Goal: Information Seeking & Learning: Learn about a topic

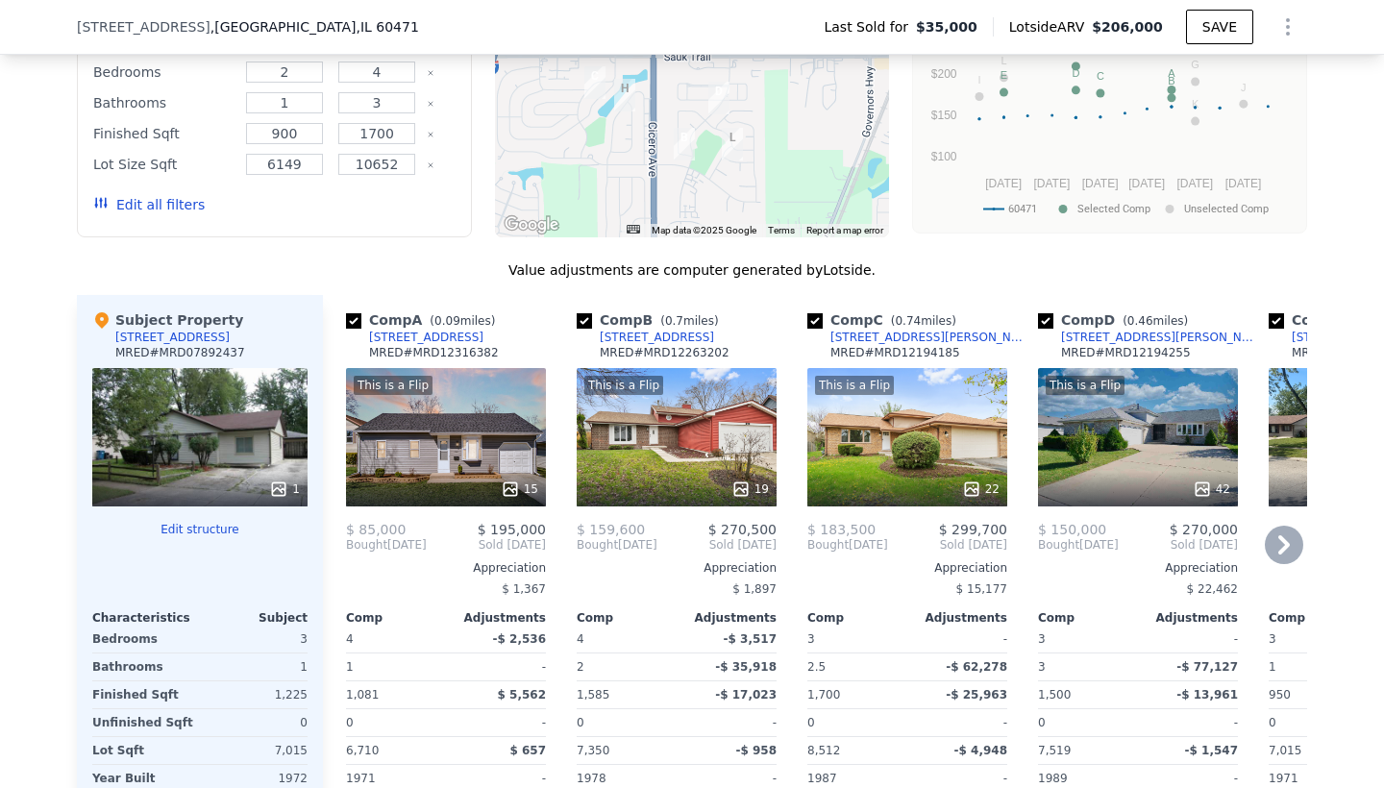
scroll to position [1484, 0]
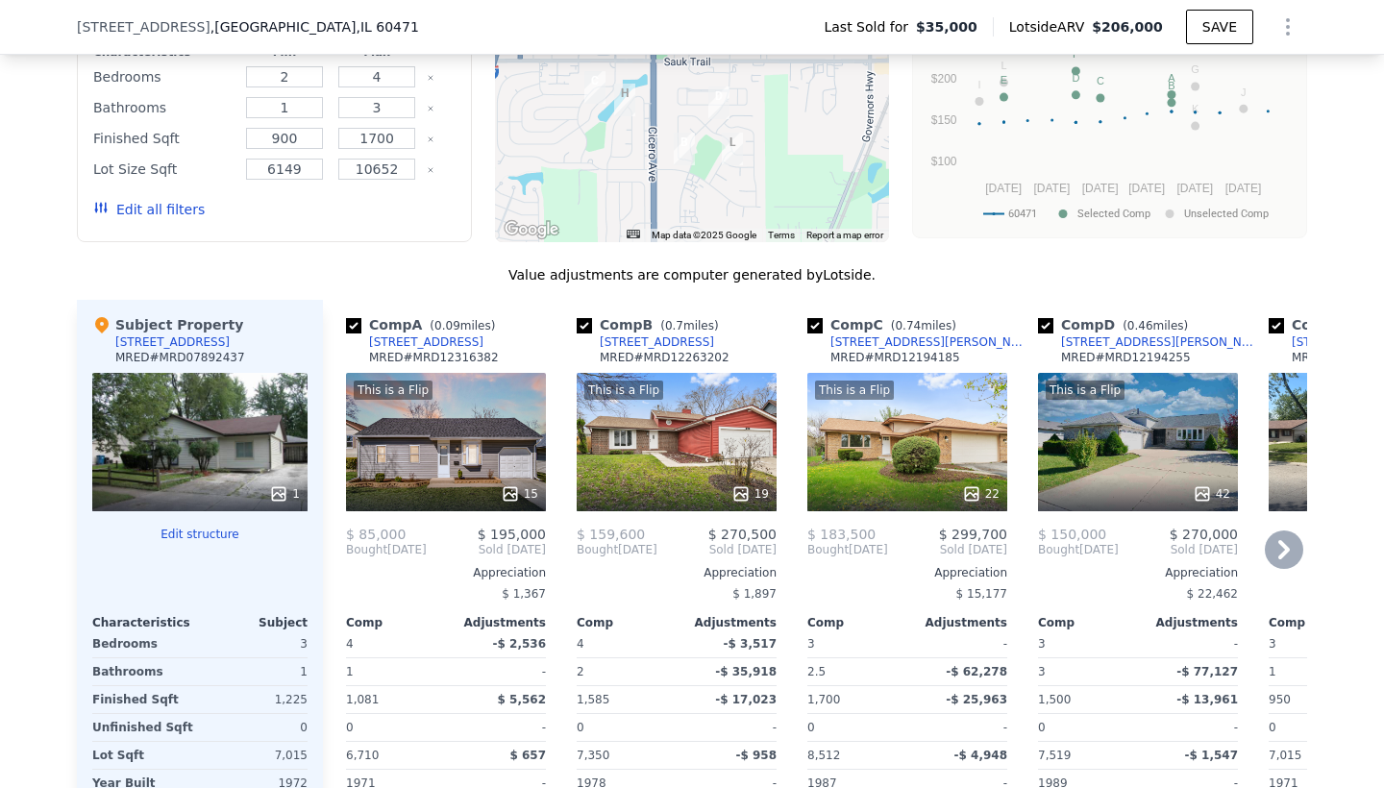
click at [631, 372] on div "Comp B ( 0.7 miles) [STREET_ADDRESS] # MRD12263202" at bounding box center [677, 344] width 200 height 58
click at [583, 324] on input "checkbox" at bounding box center [584, 325] width 15 height 15
checkbox input "false"
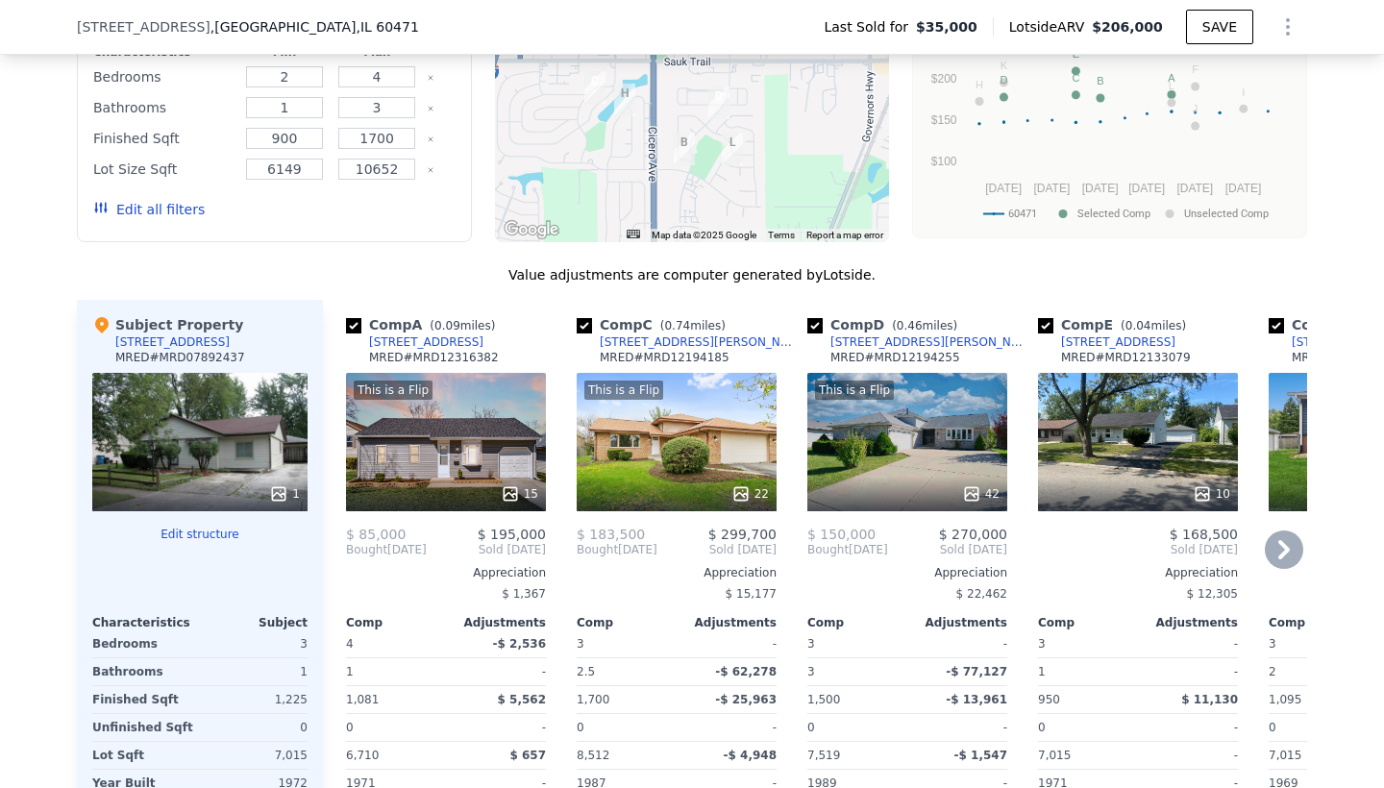
click at [583, 324] on input "checkbox" at bounding box center [584, 325] width 15 height 15
checkbox input "false"
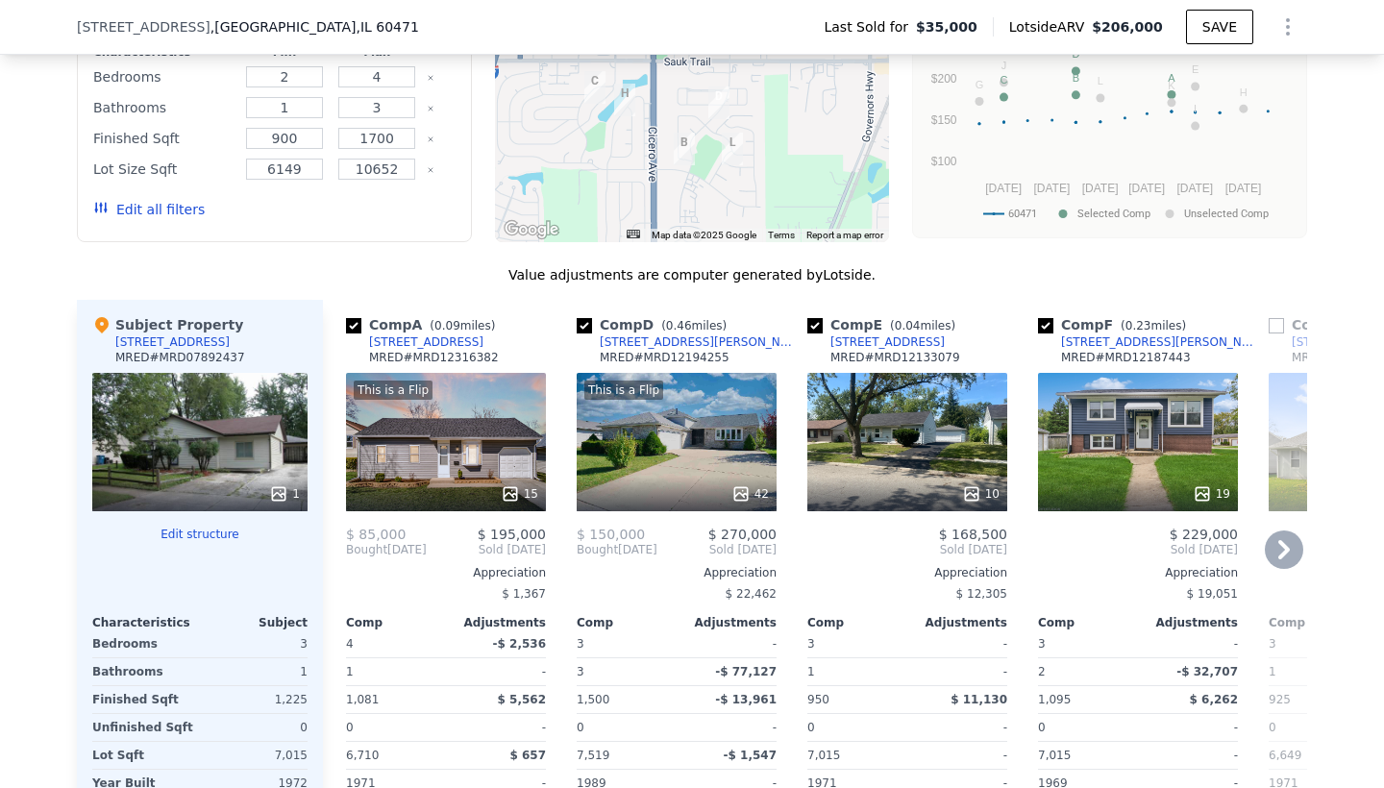
click at [583, 324] on input "checkbox" at bounding box center [584, 325] width 15 height 15
checkbox input "false"
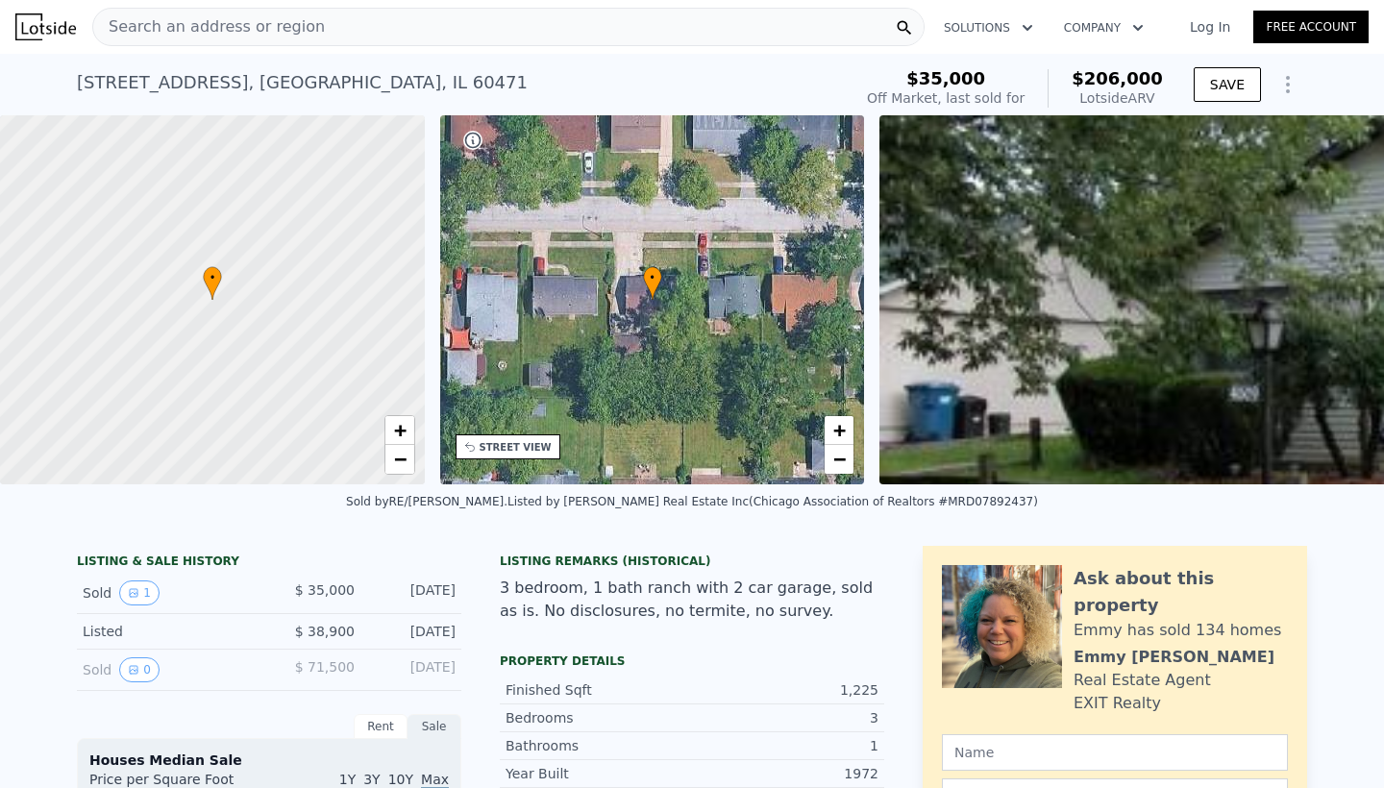
scroll to position [0, 0]
checkbox input "true"
click at [206, 38] on div "Search an address or region" at bounding box center [209, 27] width 232 height 37
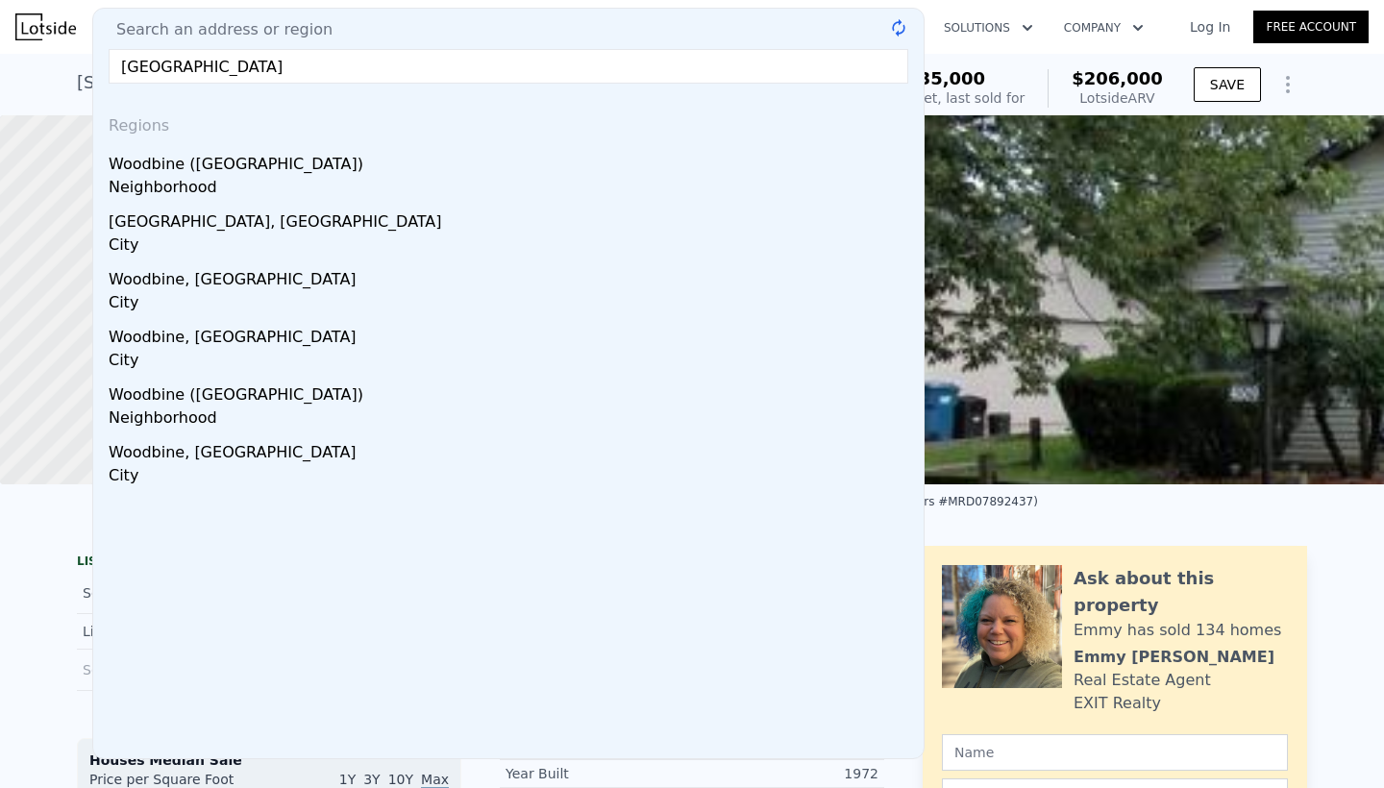
type input "[STREET_ADDRESS]"
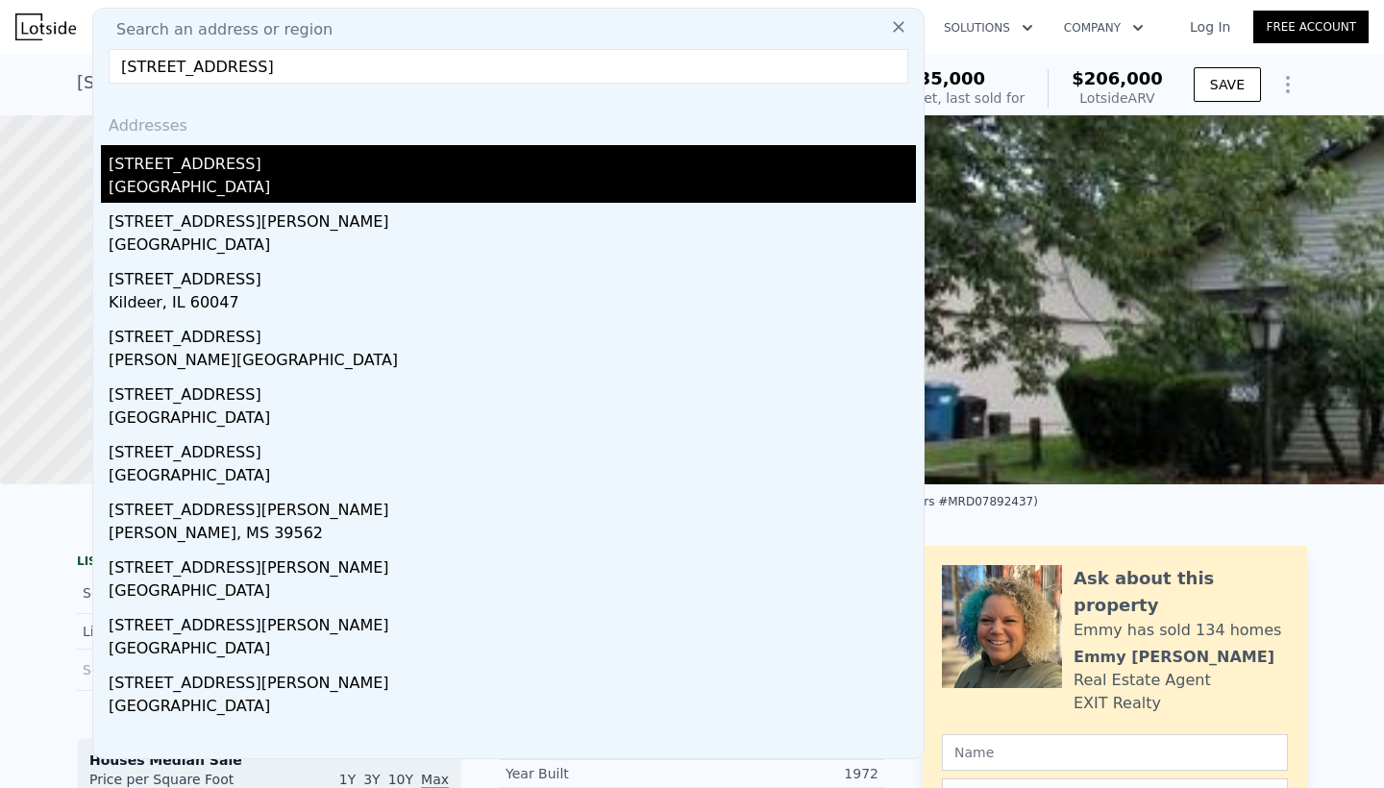
click at [147, 164] on div "[STREET_ADDRESS]" at bounding box center [513, 160] width 808 height 31
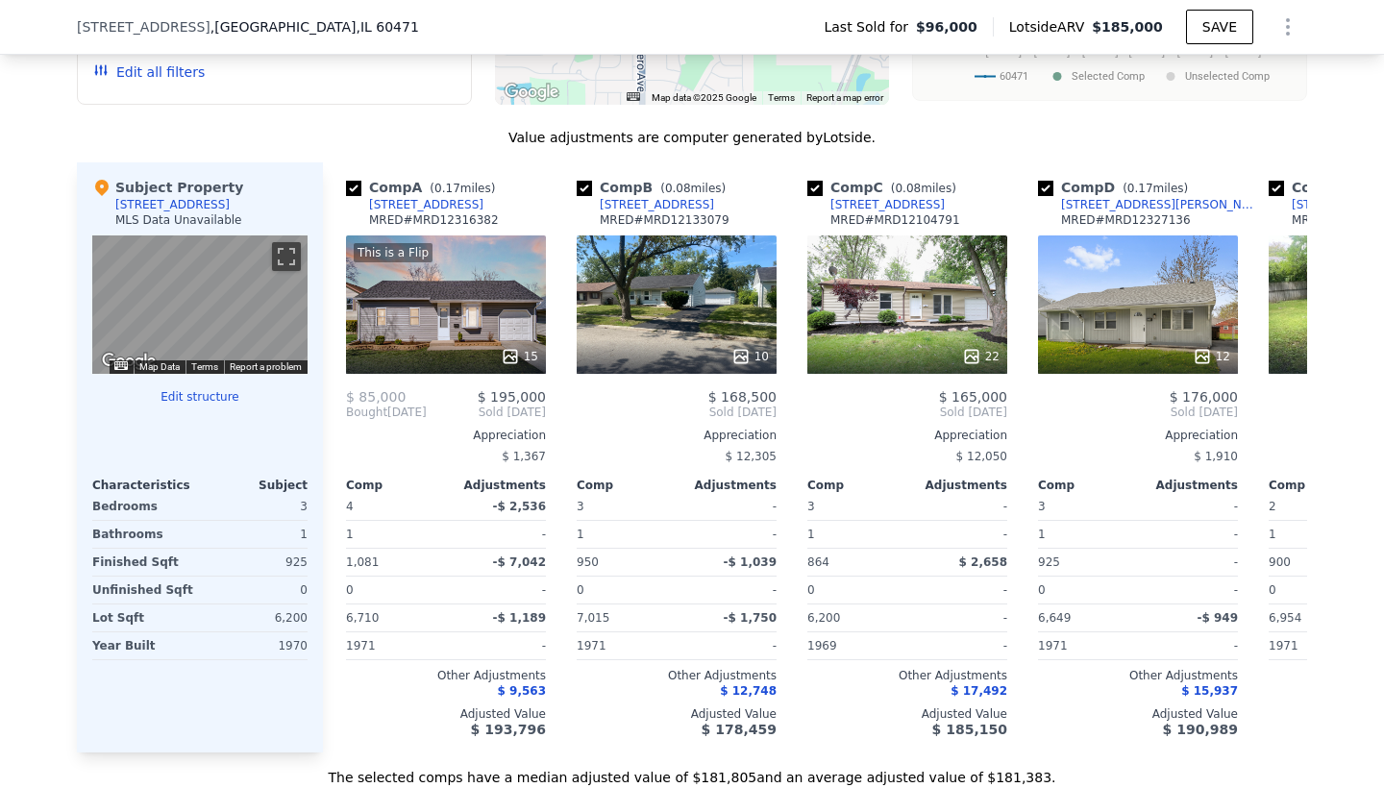
scroll to position [1782, 0]
click at [201, 27] on span "[STREET_ADDRESS]" at bounding box center [144, 26] width 134 height 19
click at [202, 28] on span "[STREET_ADDRESS]" at bounding box center [144, 26] width 134 height 19
click at [203, 26] on span "[STREET_ADDRESS]" at bounding box center [144, 26] width 134 height 19
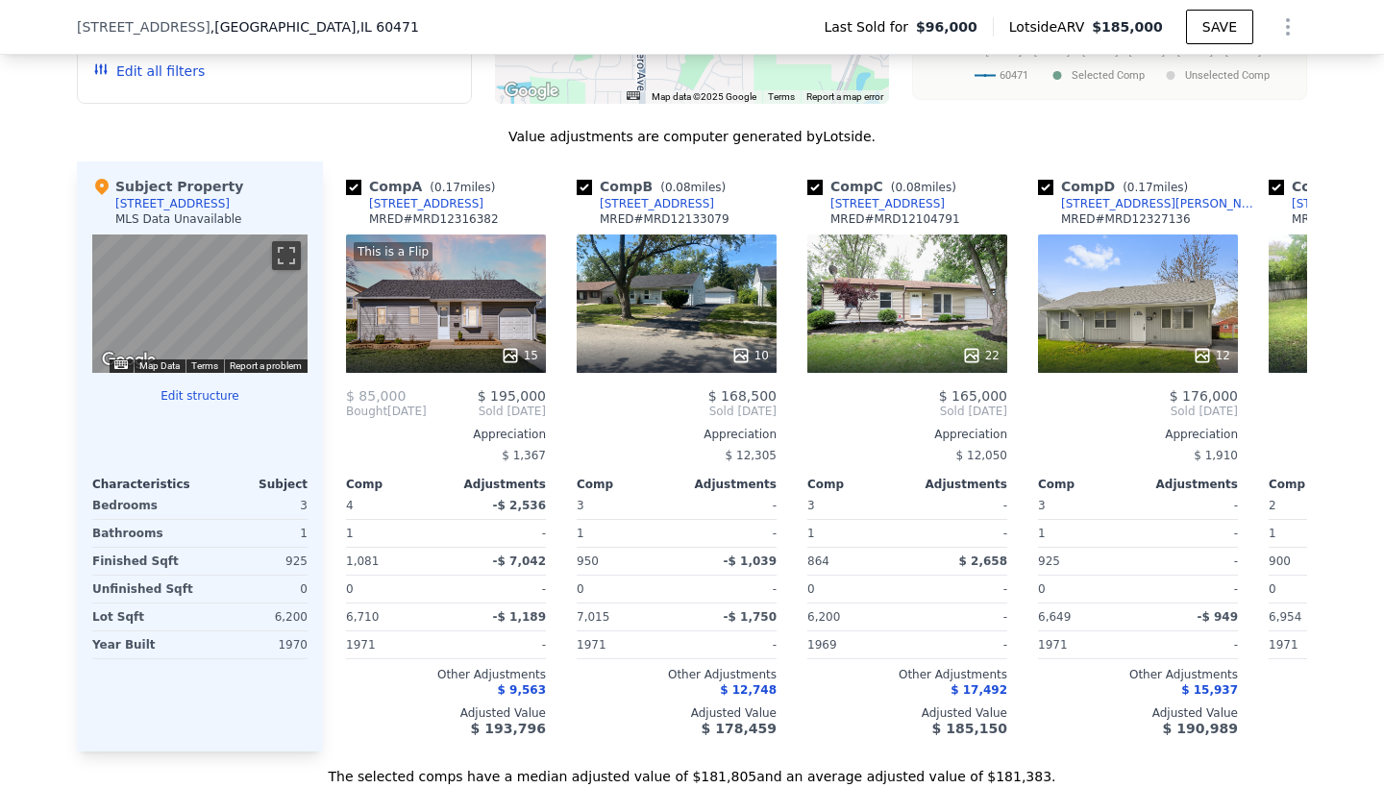
click at [207, 26] on div "[STREET_ADDRESS]" at bounding box center [248, 26] width 342 height 19
click at [192, 18] on span "[STREET_ADDRESS]" at bounding box center [144, 26] width 134 height 19
click at [199, 28] on span "[STREET_ADDRESS]" at bounding box center [144, 26] width 134 height 19
click at [201, 31] on span "[STREET_ADDRESS]" at bounding box center [144, 26] width 134 height 19
click at [358, 29] on div "[STREET_ADDRESS]" at bounding box center [256, 26] width 358 height 19
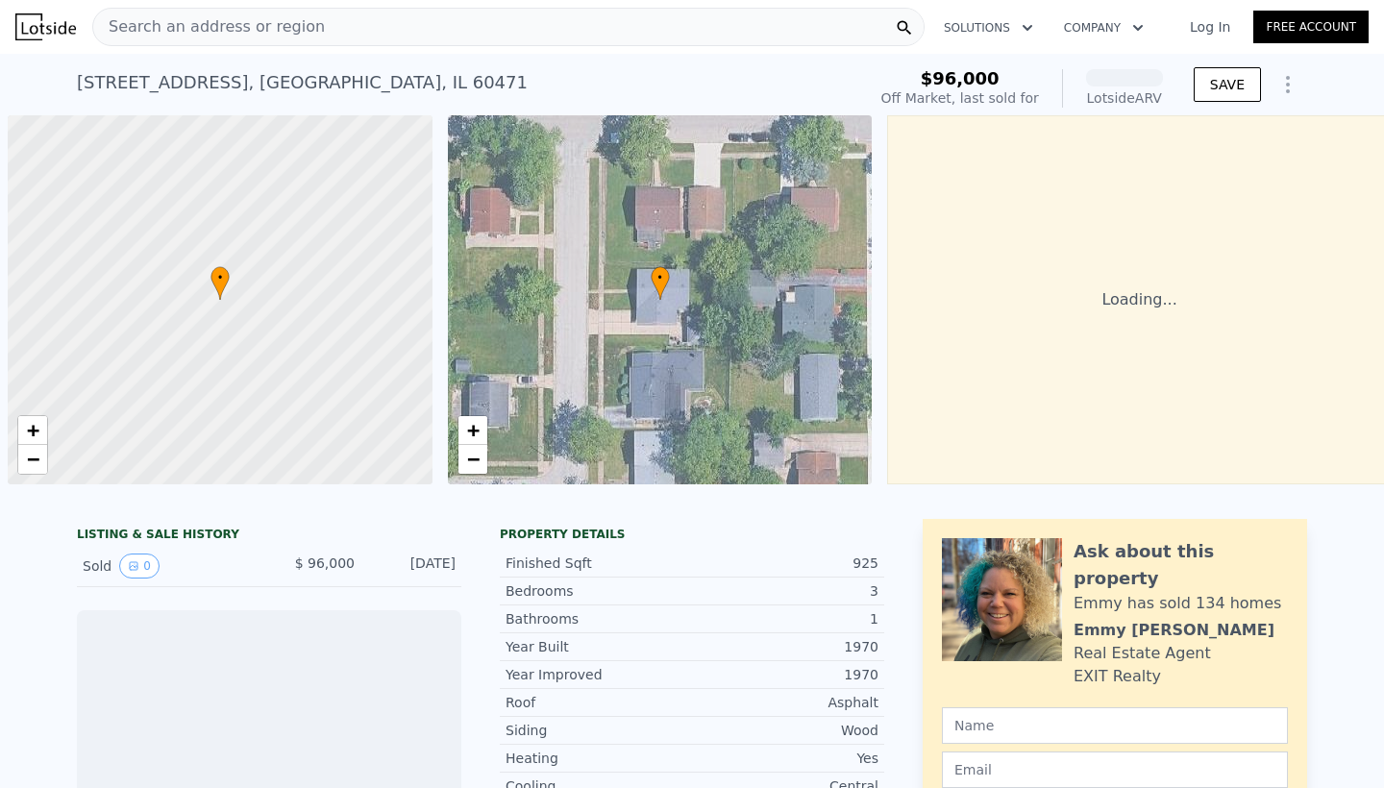
scroll to position [0, 8]
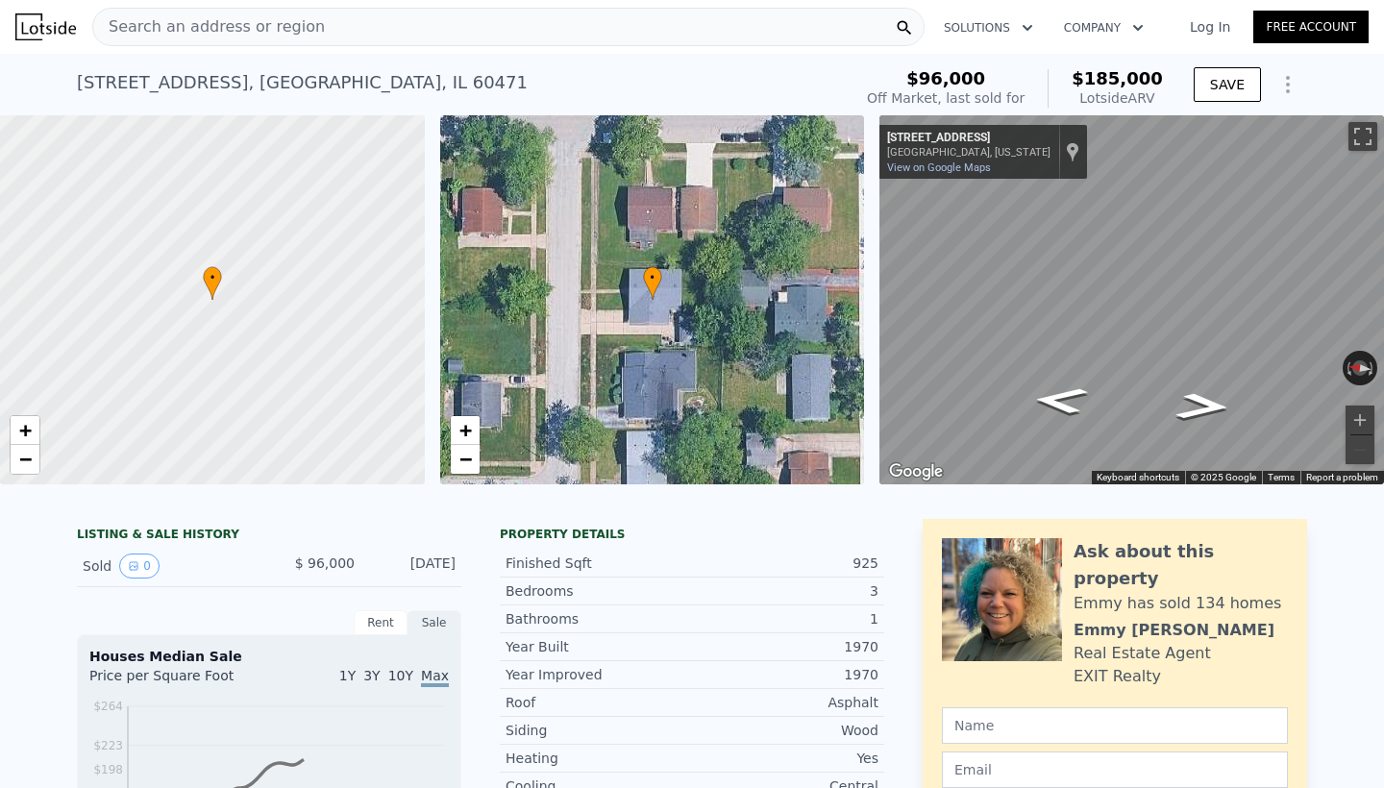
click at [251, 30] on span "Search an address or region" at bounding box center [209, 26] width 232 height 23
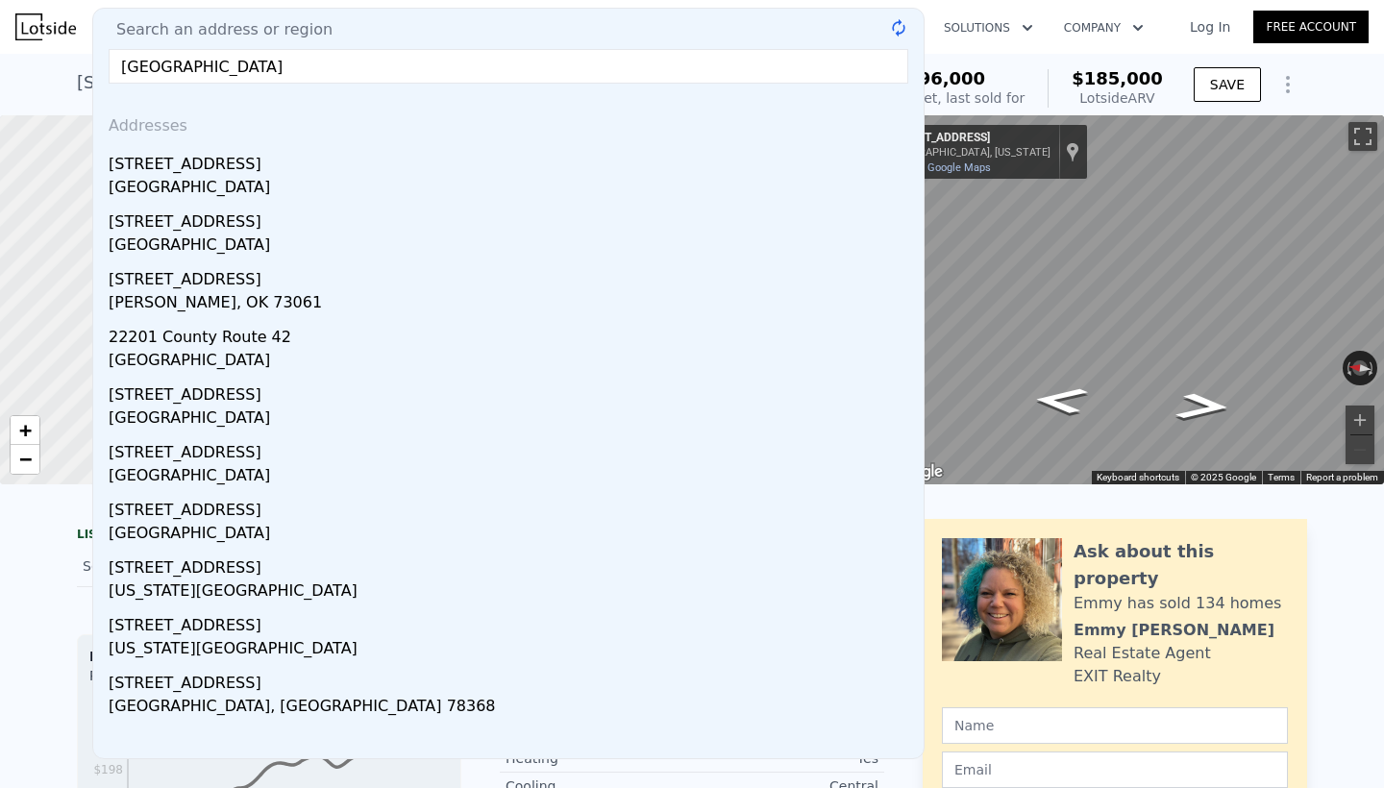
type input "22201 Windsor Court"
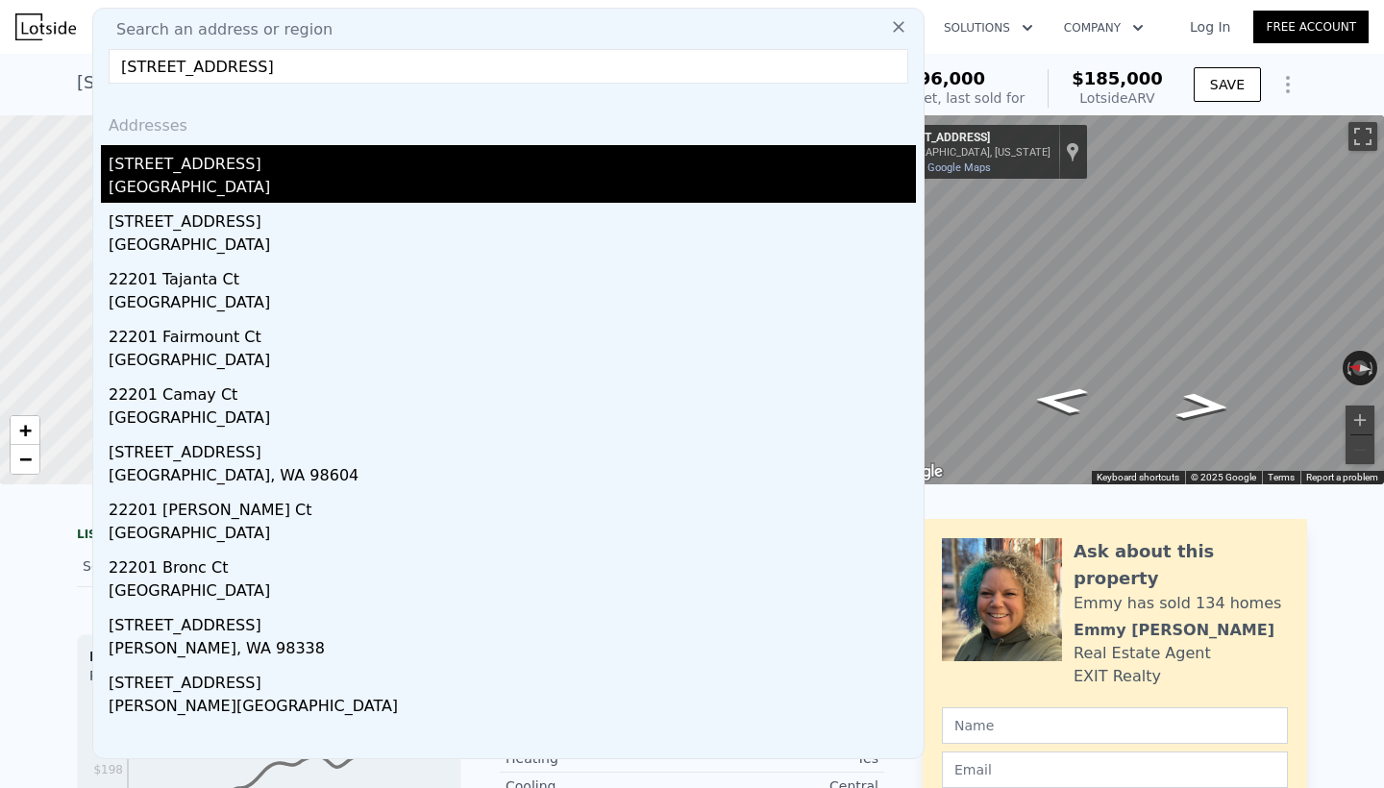
click at [129, 165] on div "[STREET_ADDRESS]" at bounding box center [513, 160] width 808 height 31
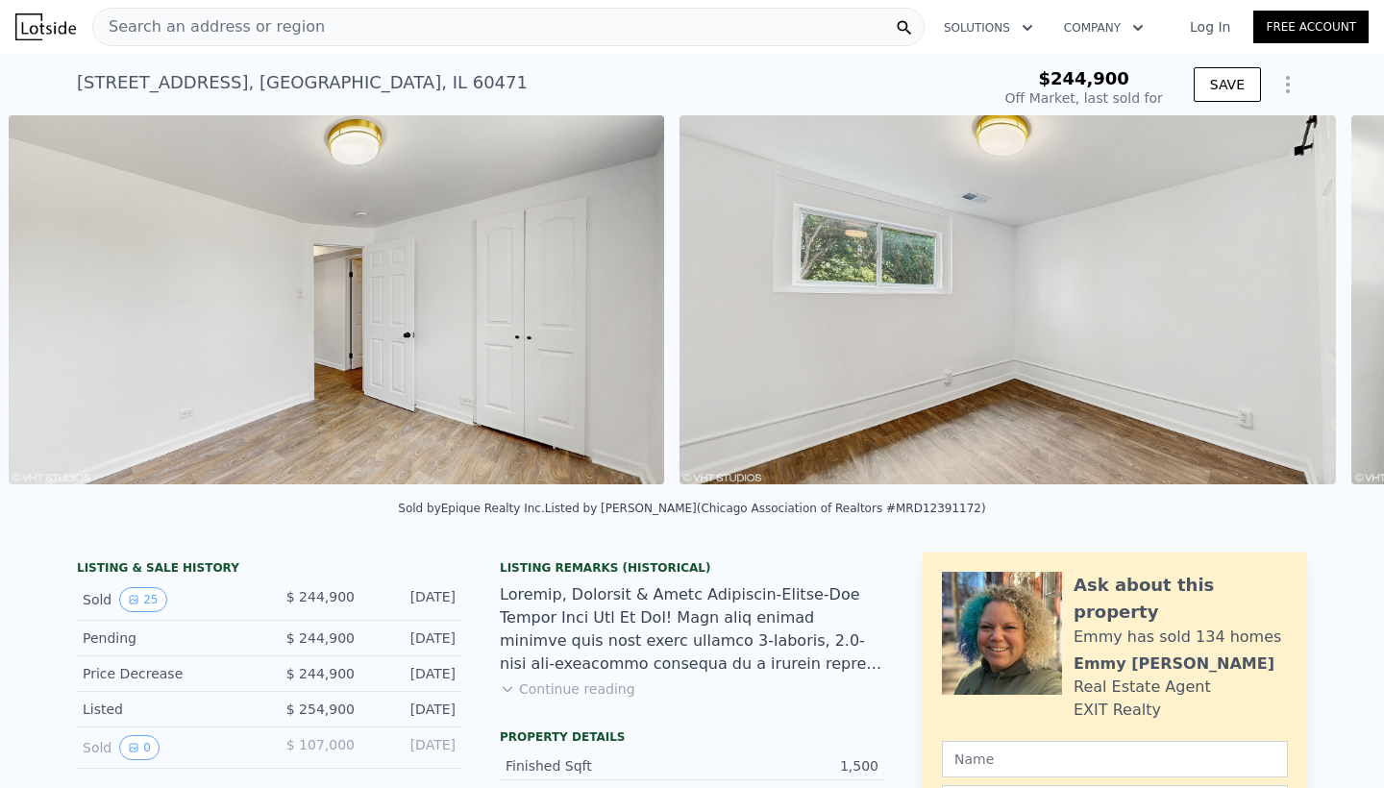
scroll to position [0, 10751]
click at [1335, 310] on icon at bounding box center [1334, 304] width 38 height 38
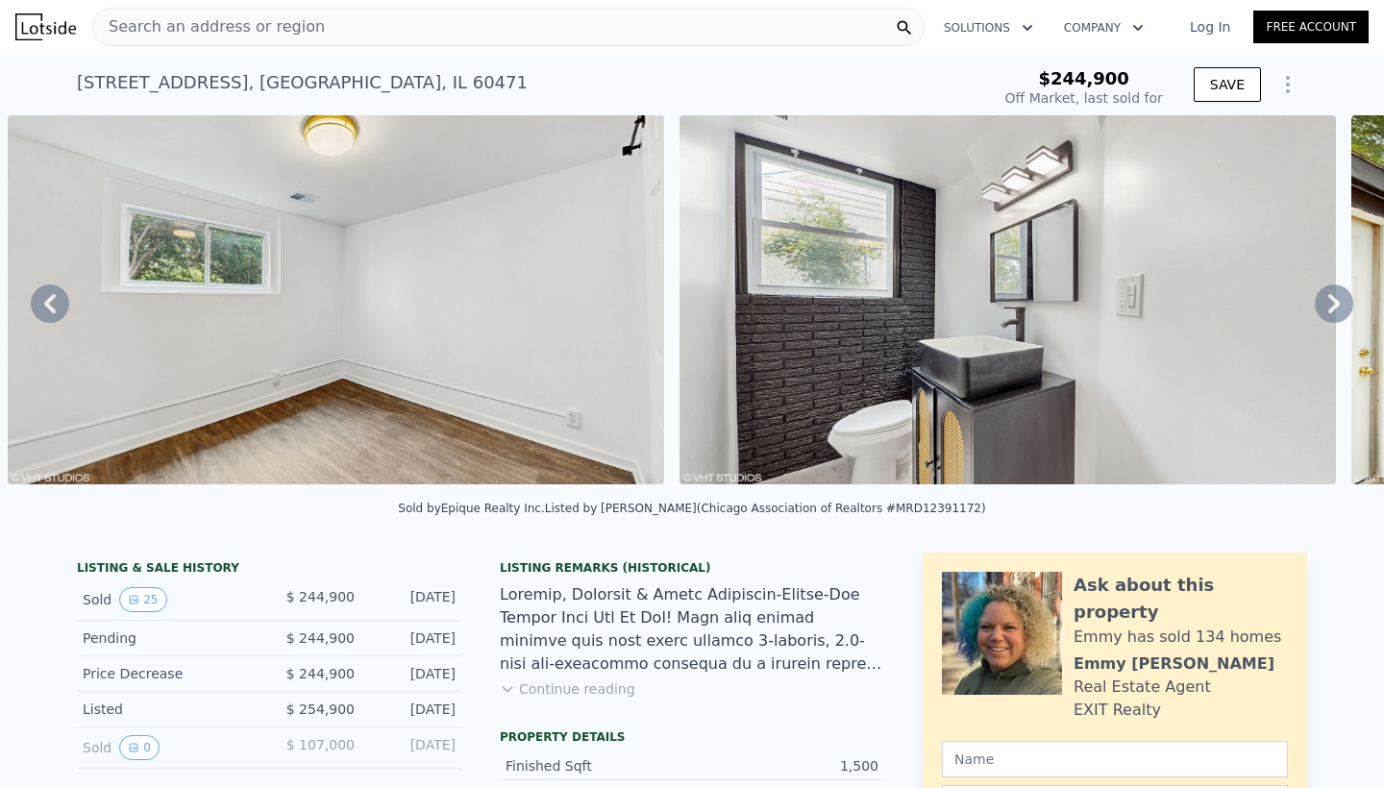
click at [1335, 310] on icon at bounding box center [1334, 304] width 38 height 38
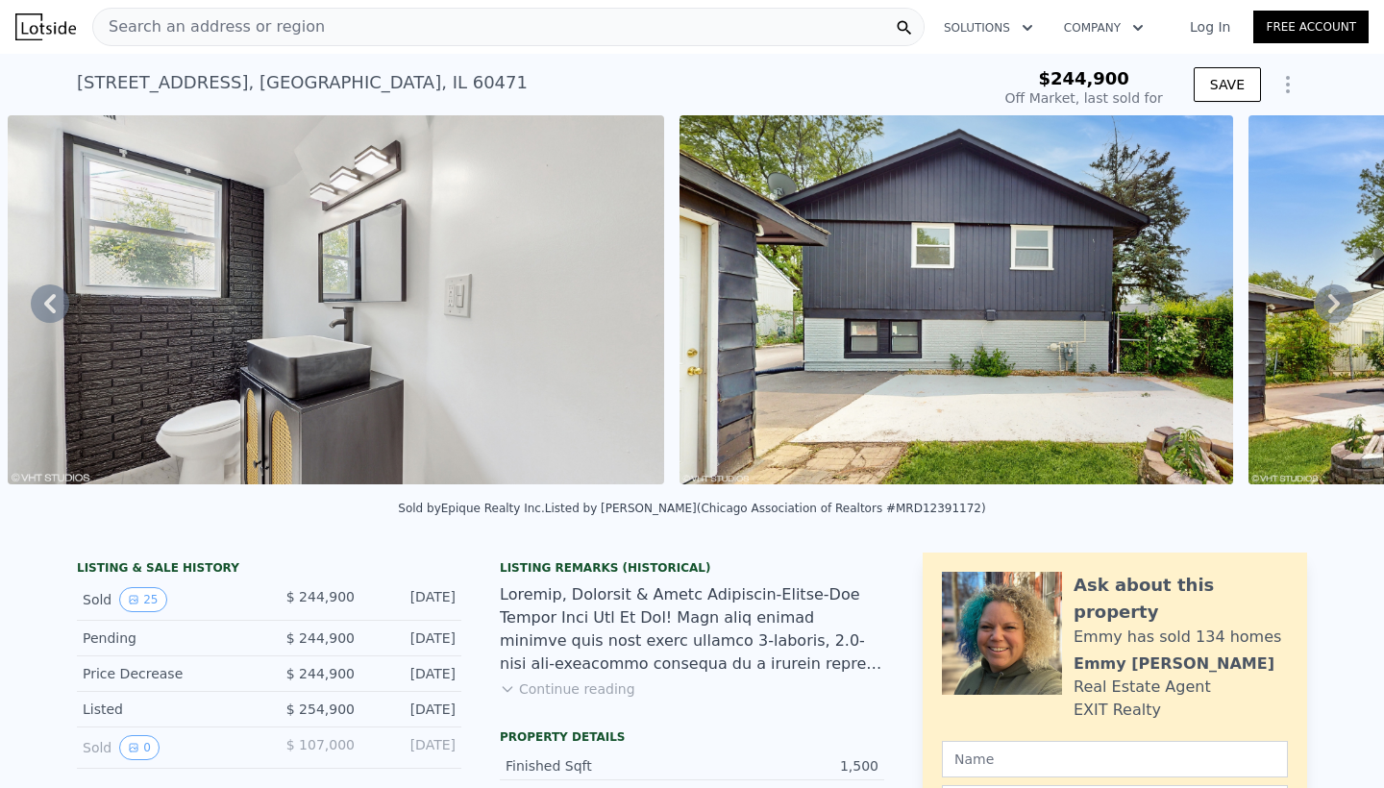
click at [1335, 310] on icon at bounding box center [1334, 304] width 38 height 38
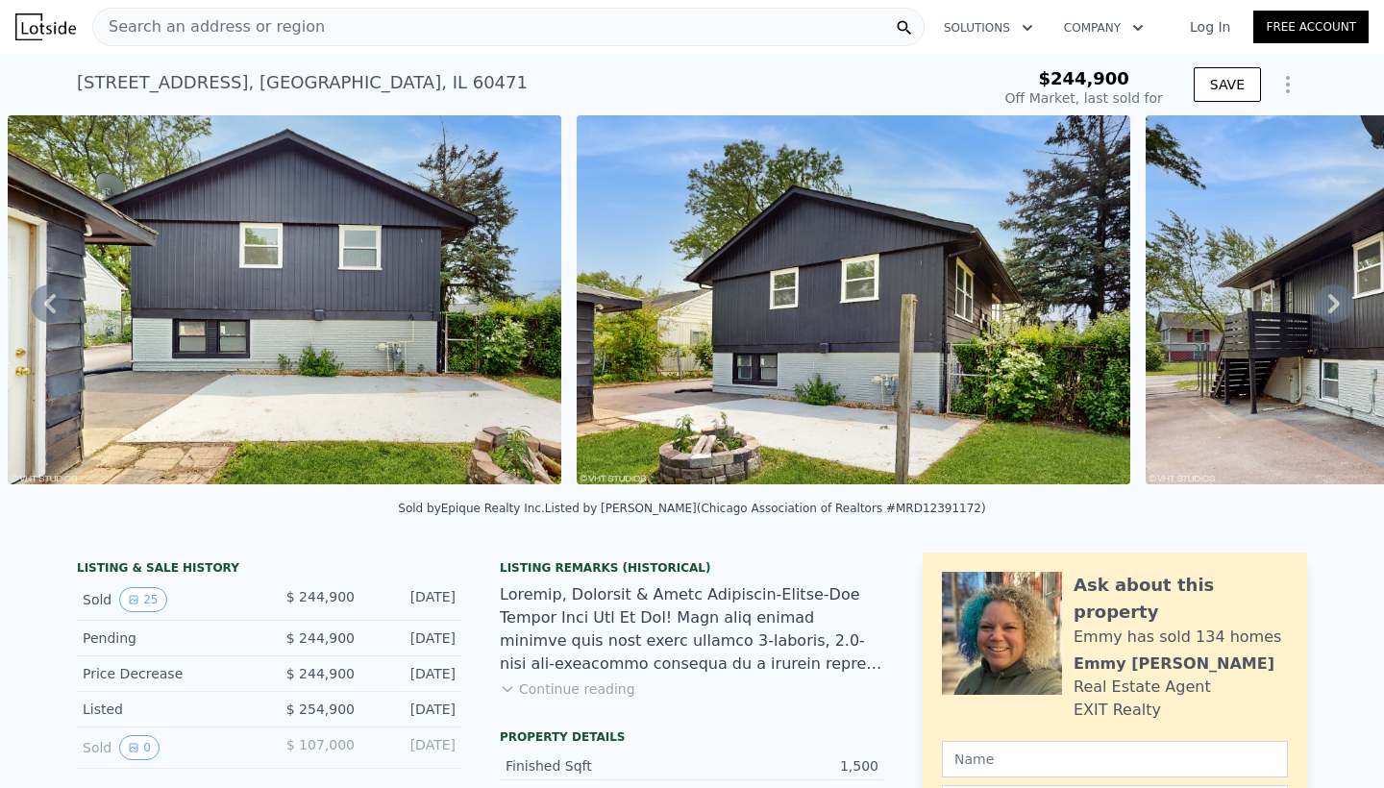
click at [1341, 299] on icon at bounding box center [1334, 304] width 38 height 38
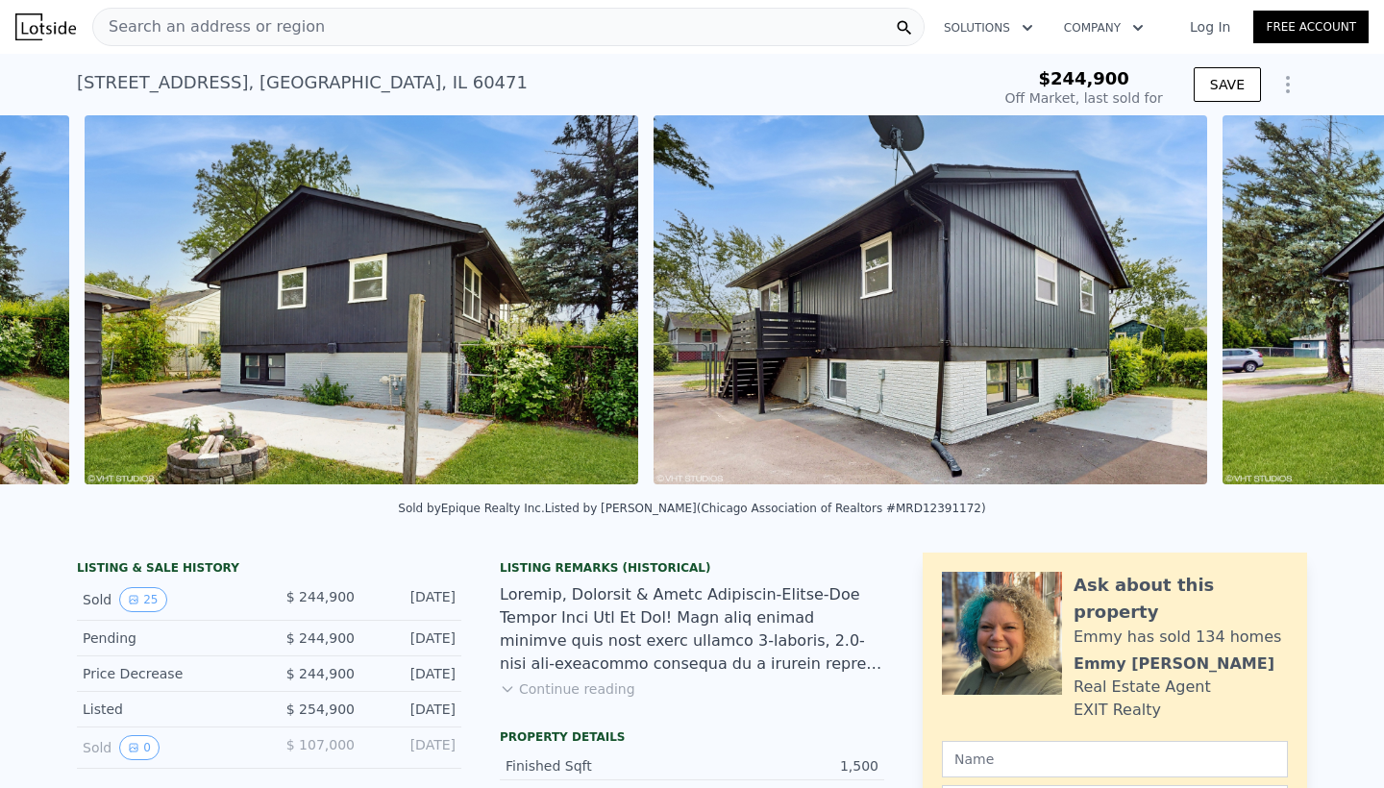
scroll to position [0, 13335]
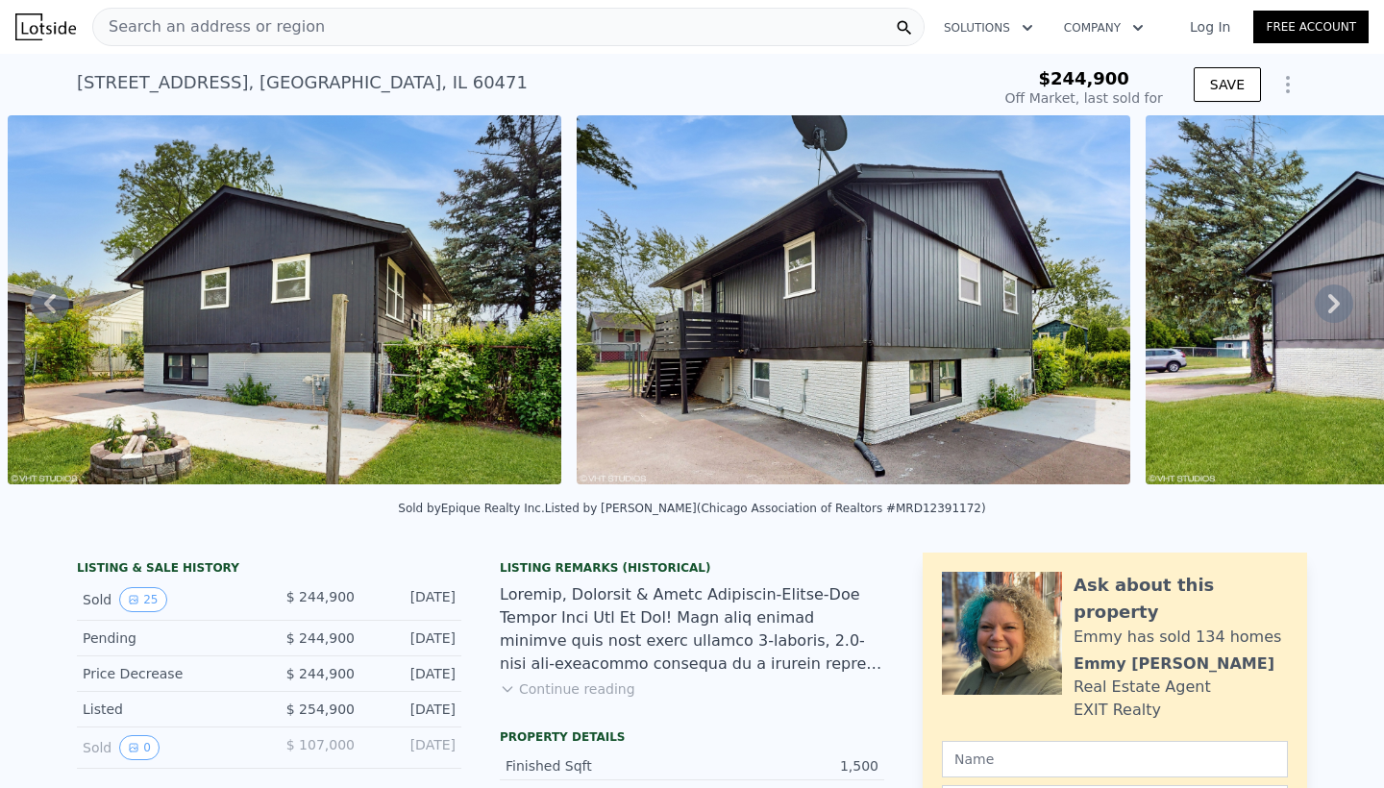
click at [1341, 299] on icon at bounding box center [1334, 304] width 38 height 38
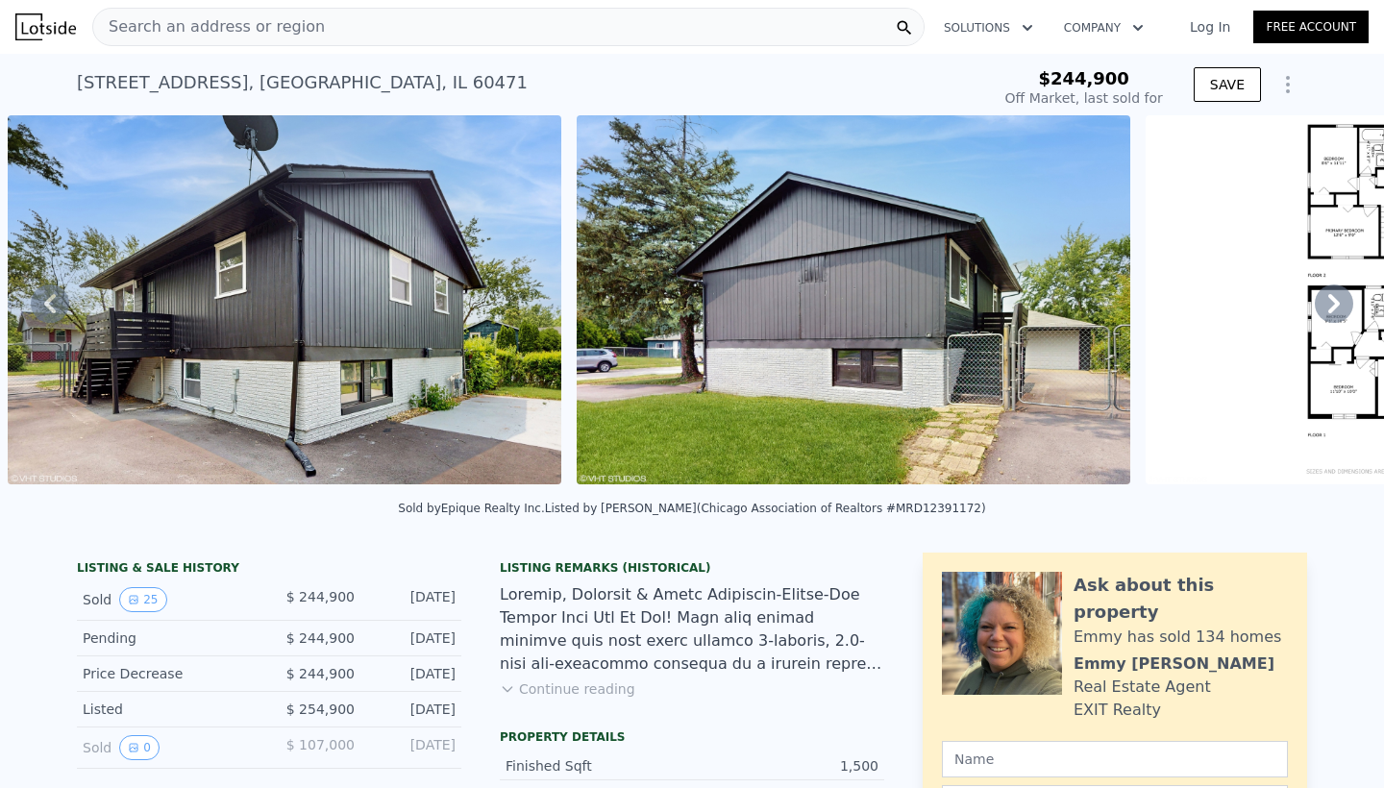
click at [53, 304] on icon at bounding box center [50, 304] width 38 height 38
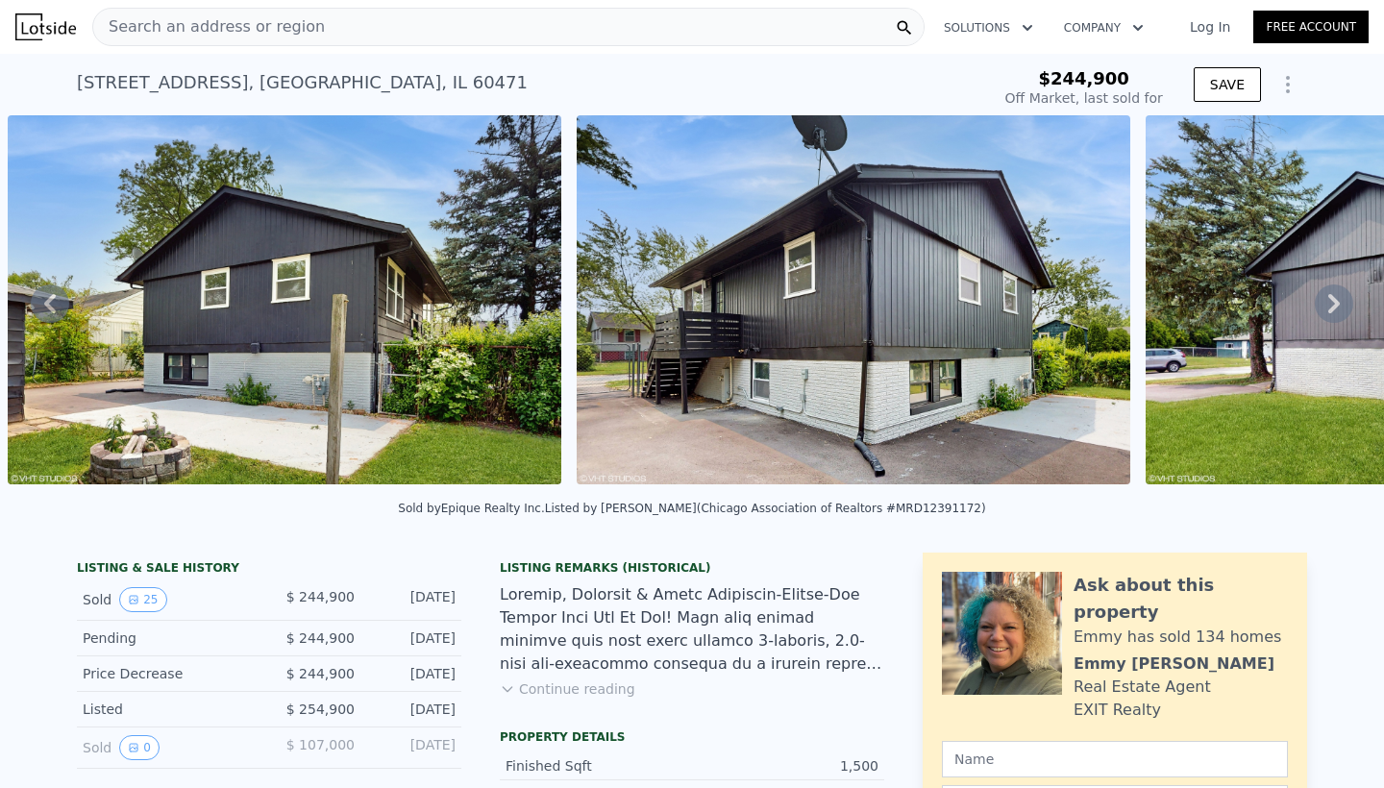
click at [53, 304] on icon at bounding box center [50, 304] width 38 height 38
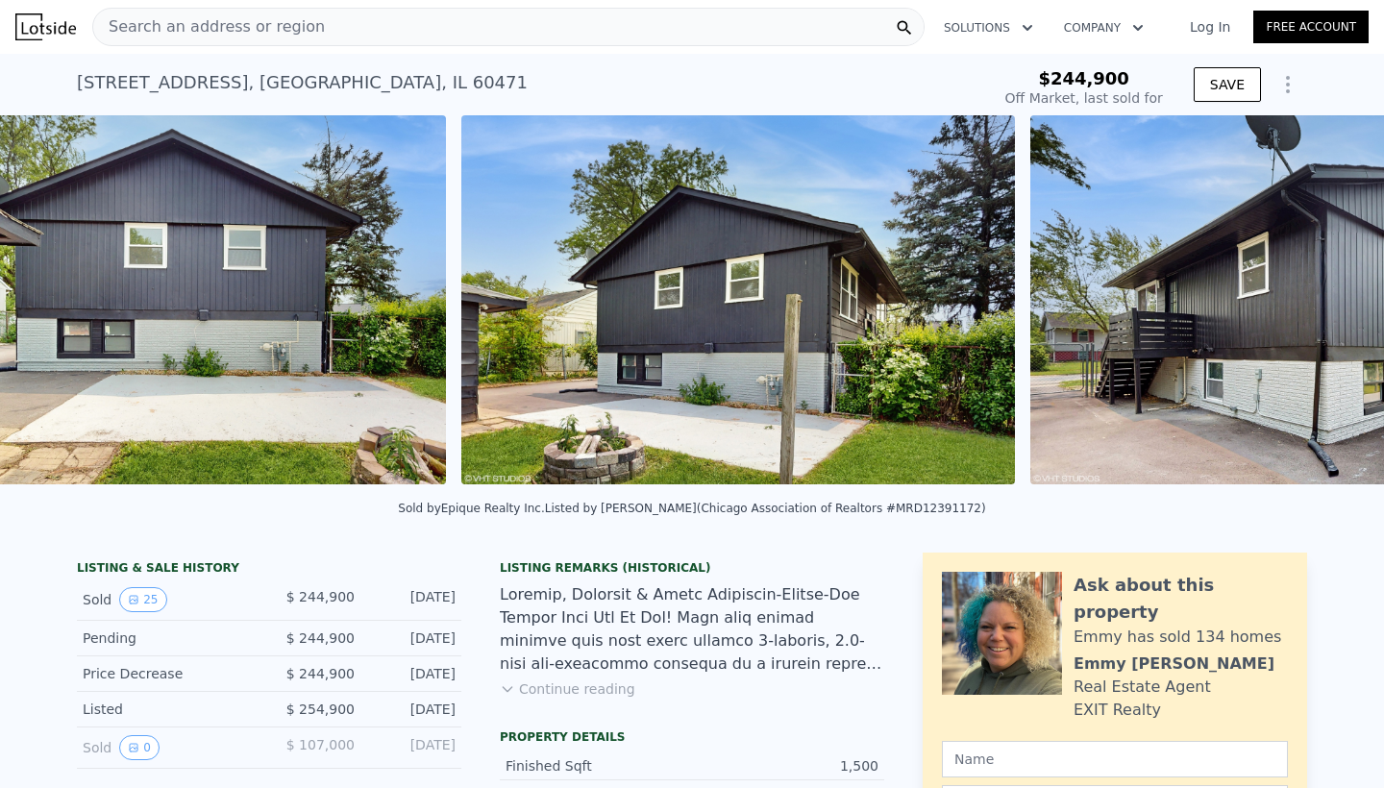
scroll to position [0, 12766]
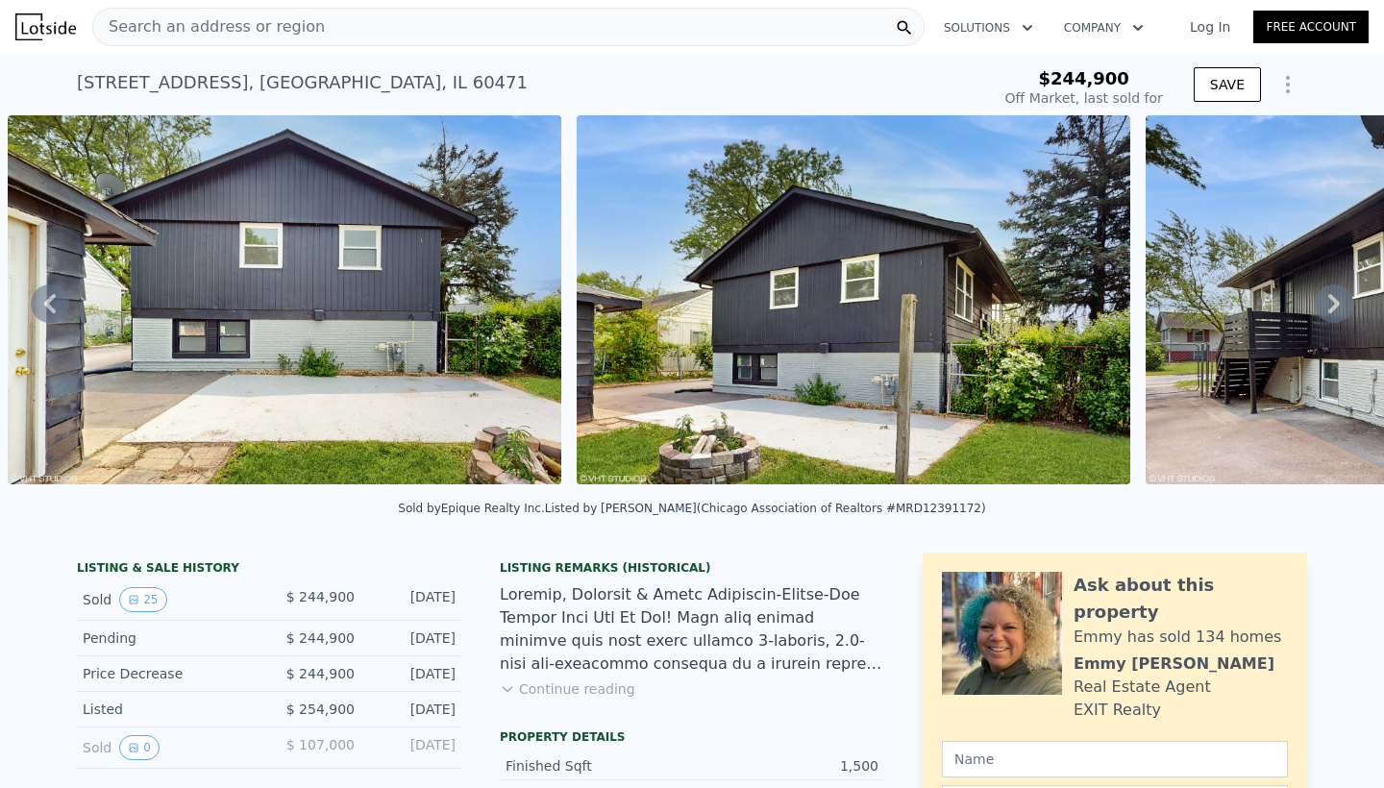
click at [53, 304] on icon at bounding box center [50, 304] width 38 height 38
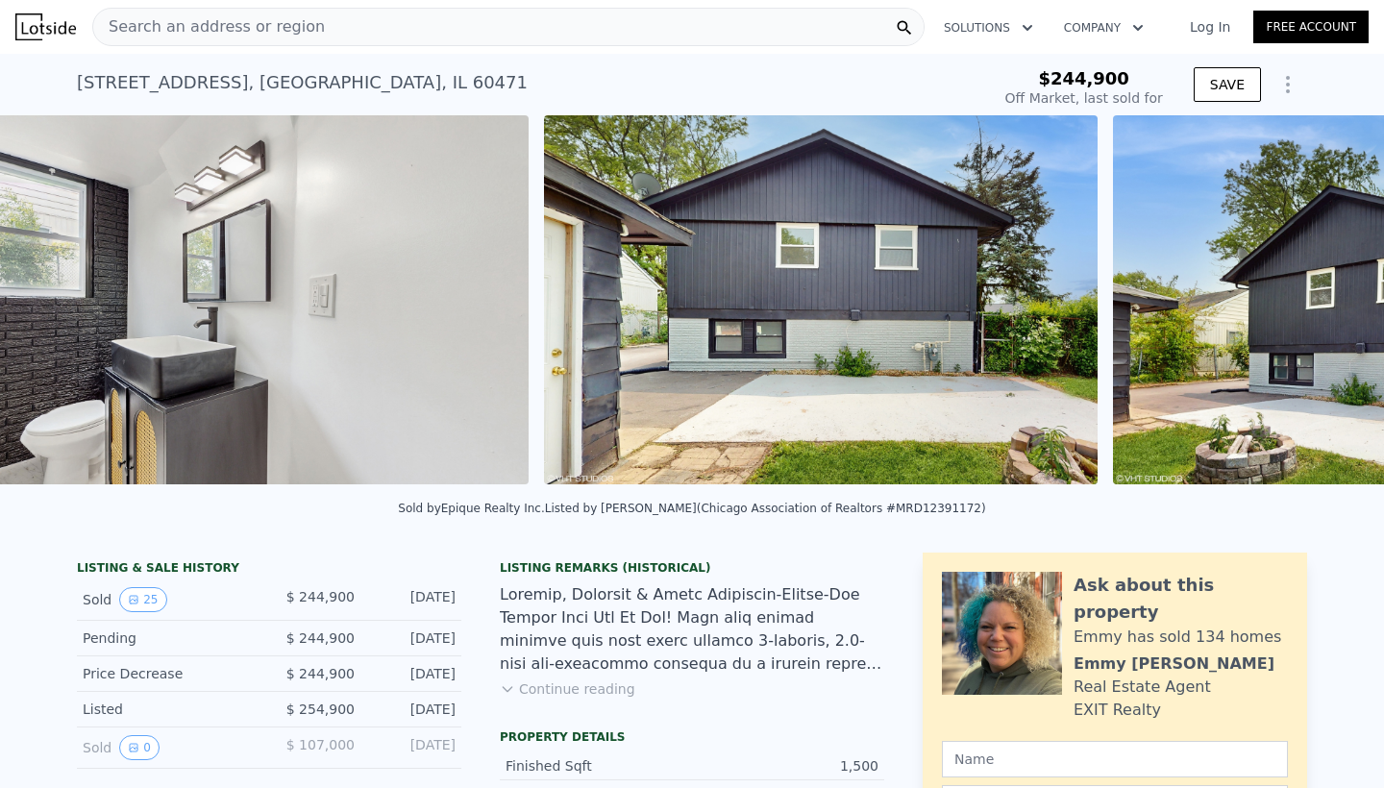
scroll to position [0, 12094]
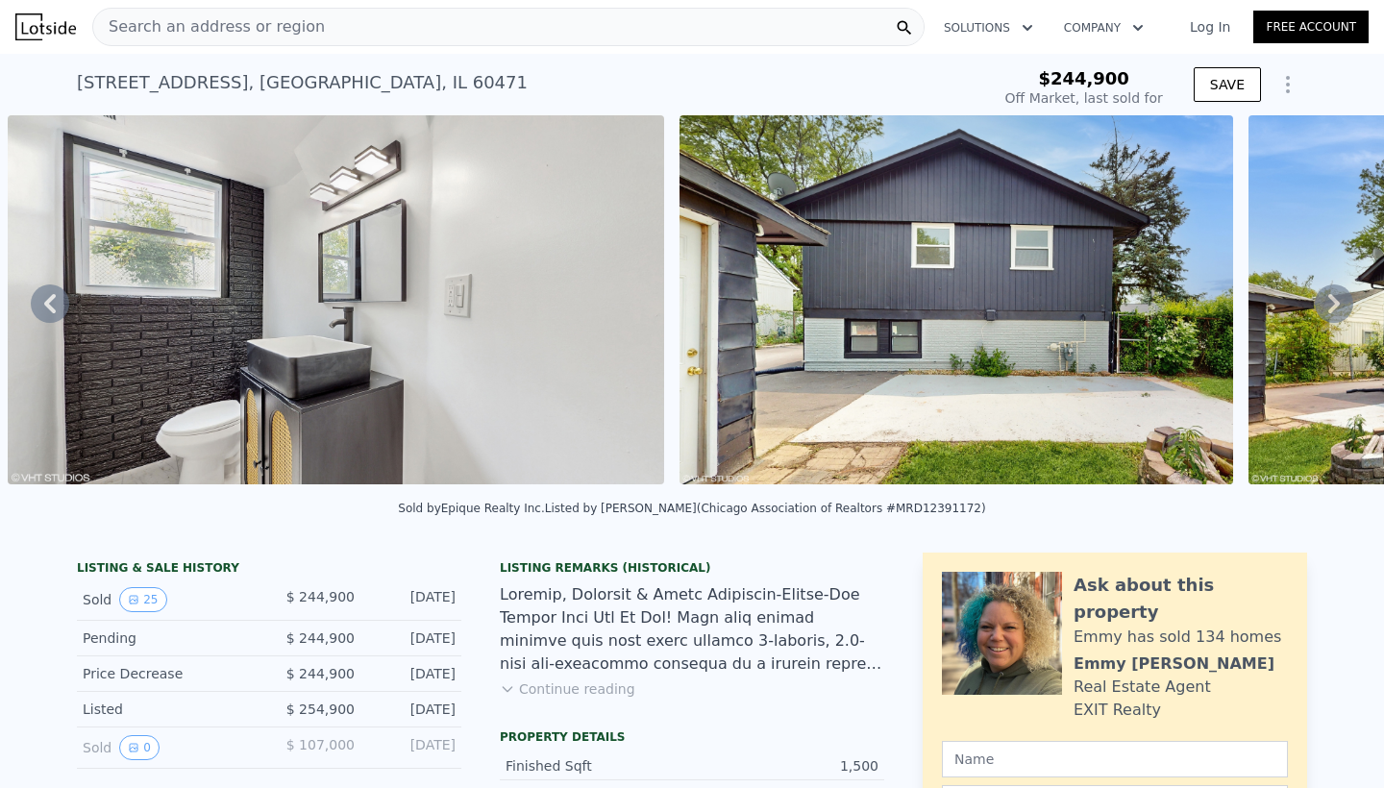
click at [53, 304] on icon at bounding box center [50, 304] width 38 height 38
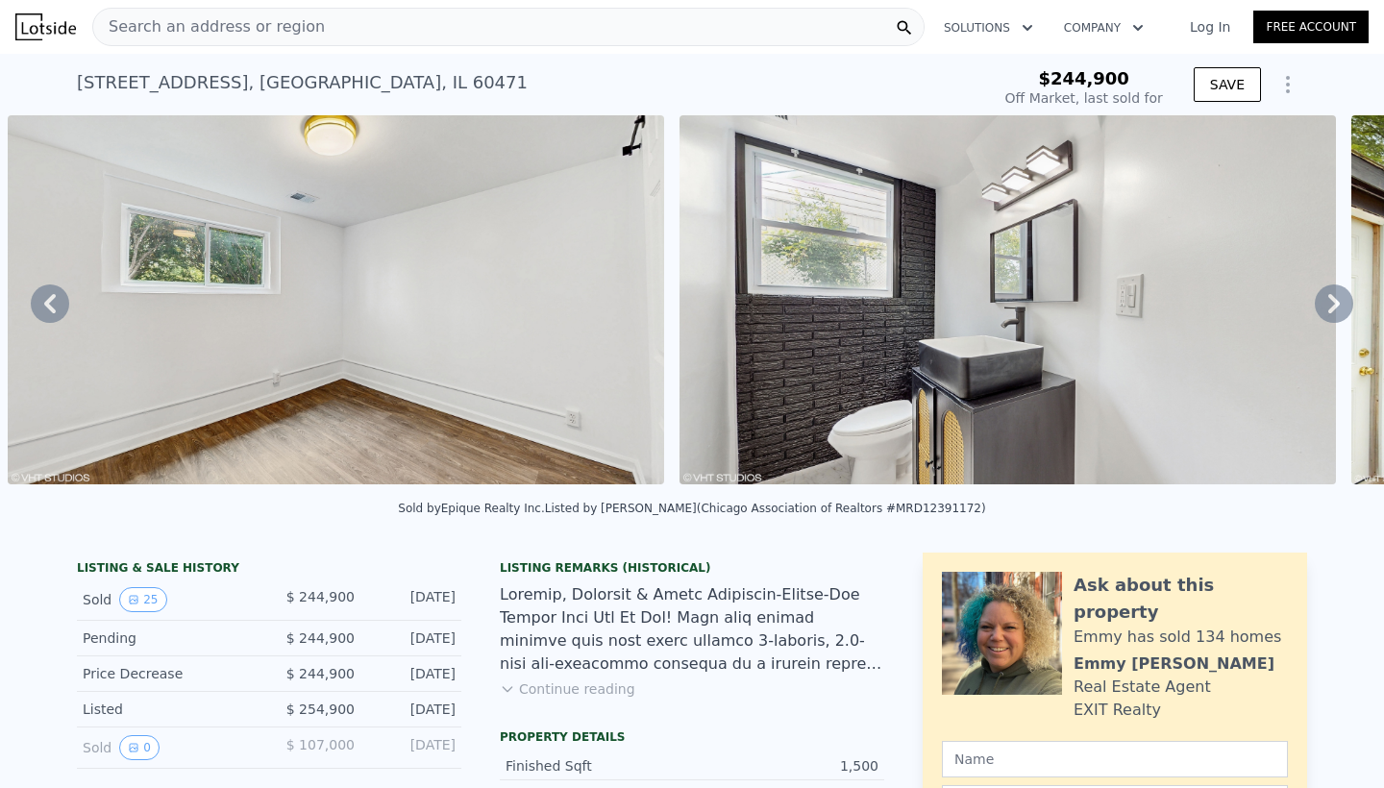
click at [53, 304] on icon at bounding box center [50, 304] width 38 height 38
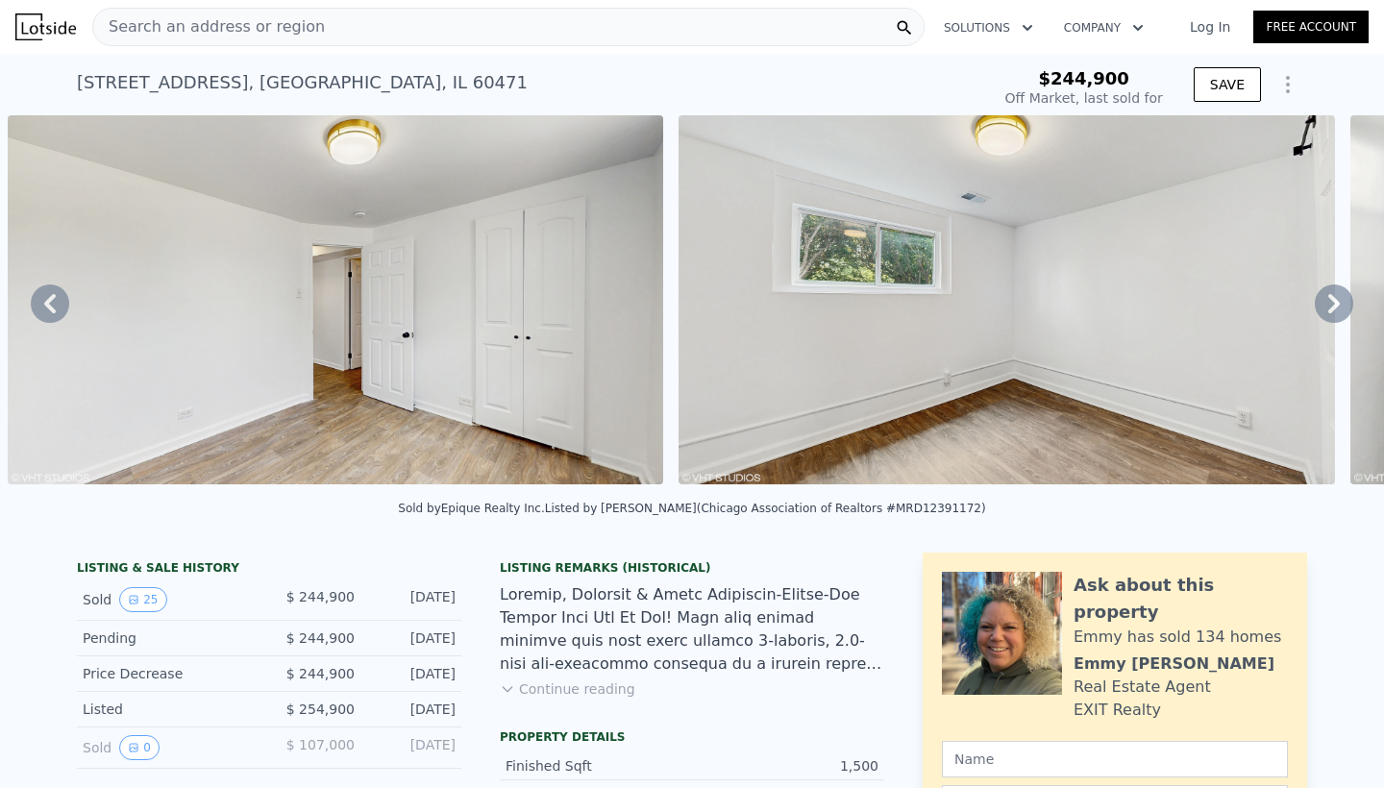
click at [53, 304] on icon at bounding box center [50, 304] width 38 height 38
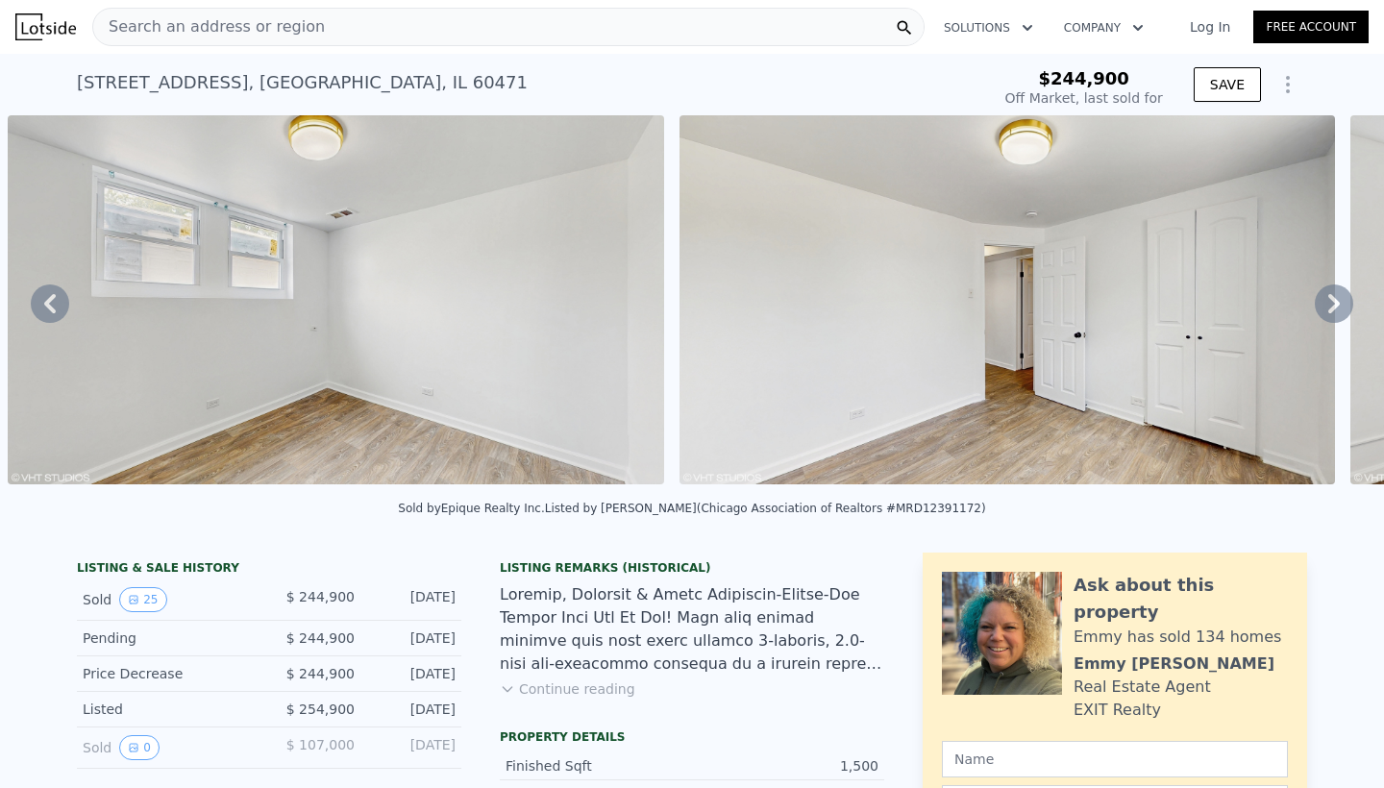
click at [53, 304] on icon at bounding box center [50, 304] width 38 height 38
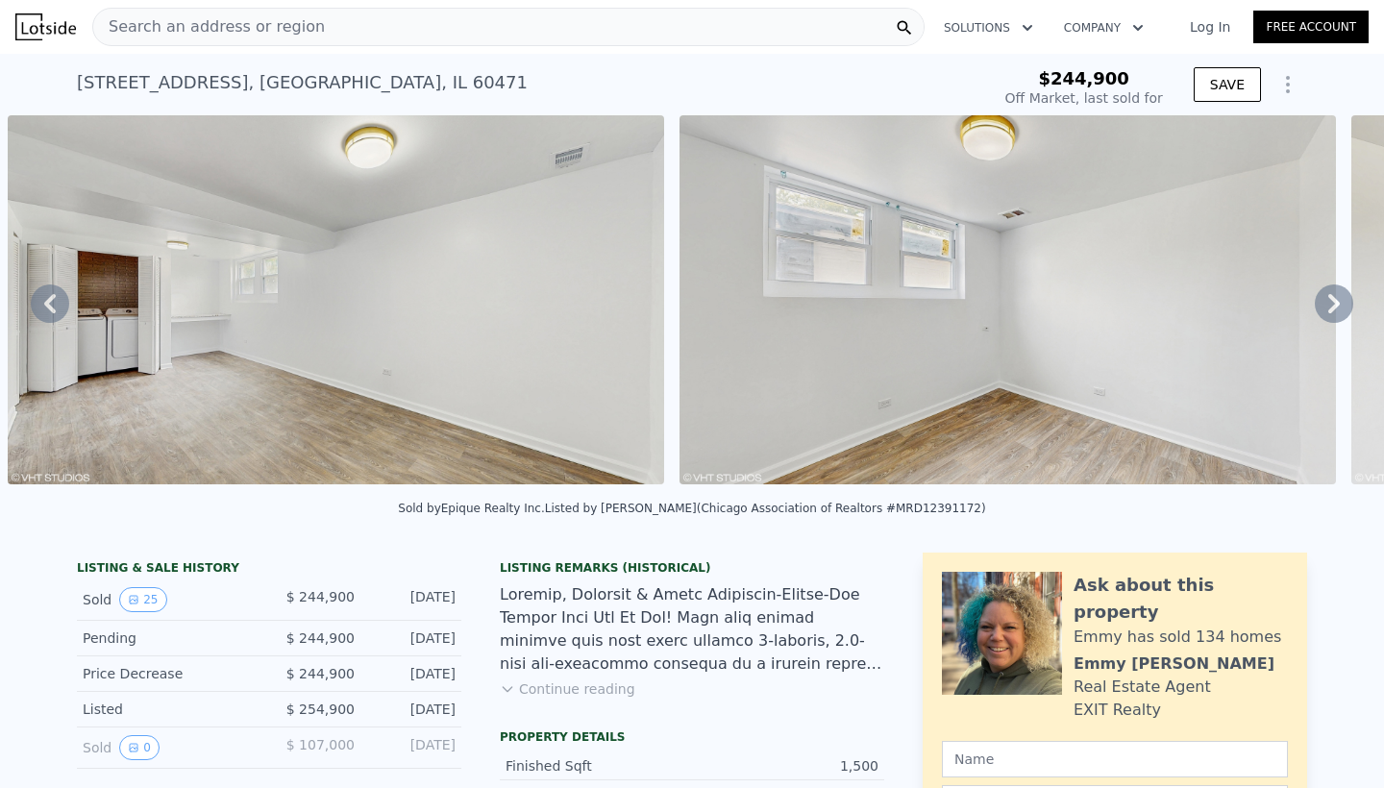
click at [53, 304] on icon at bounding box center [50, 304] width 38 height 38
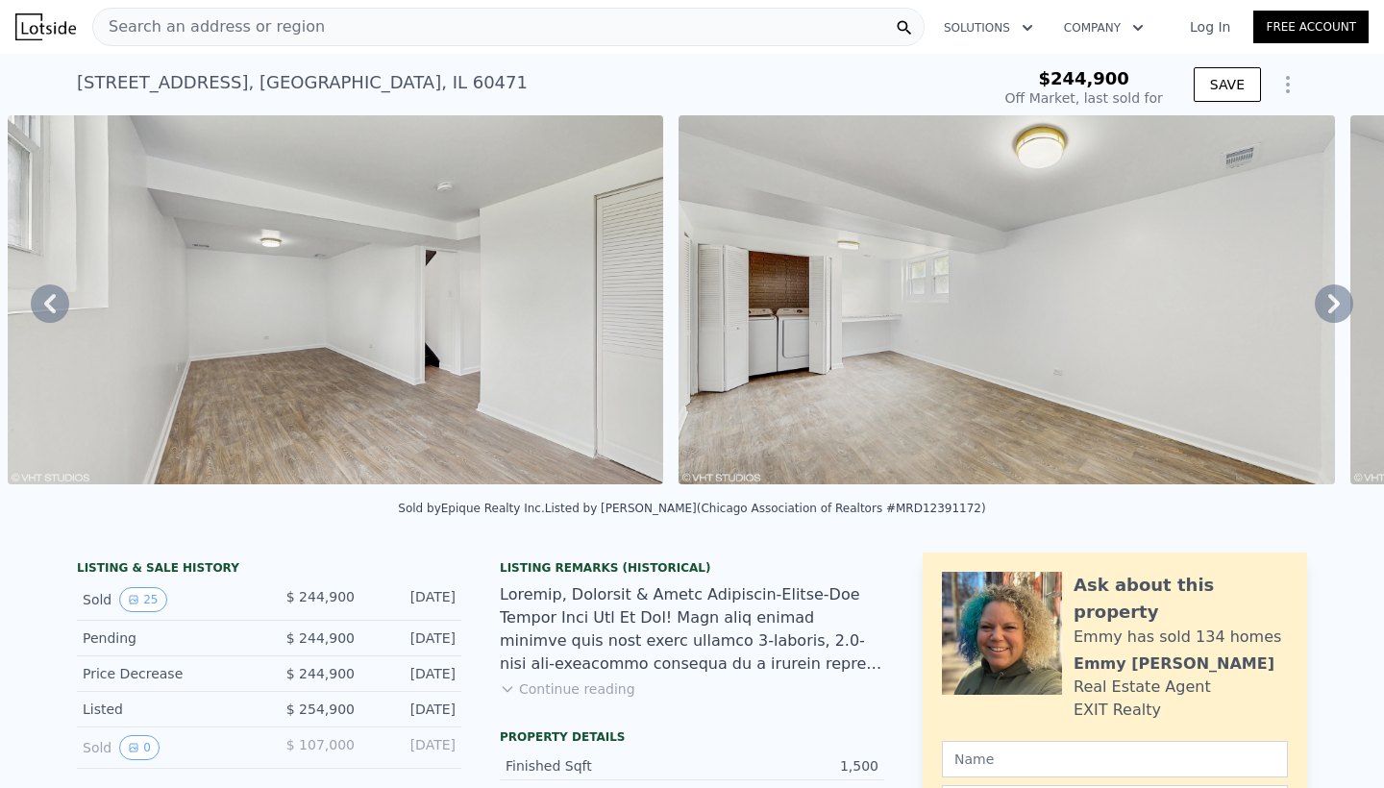
click at [53, 304] on icon at bounding box center [50, 304] width 38 height 38
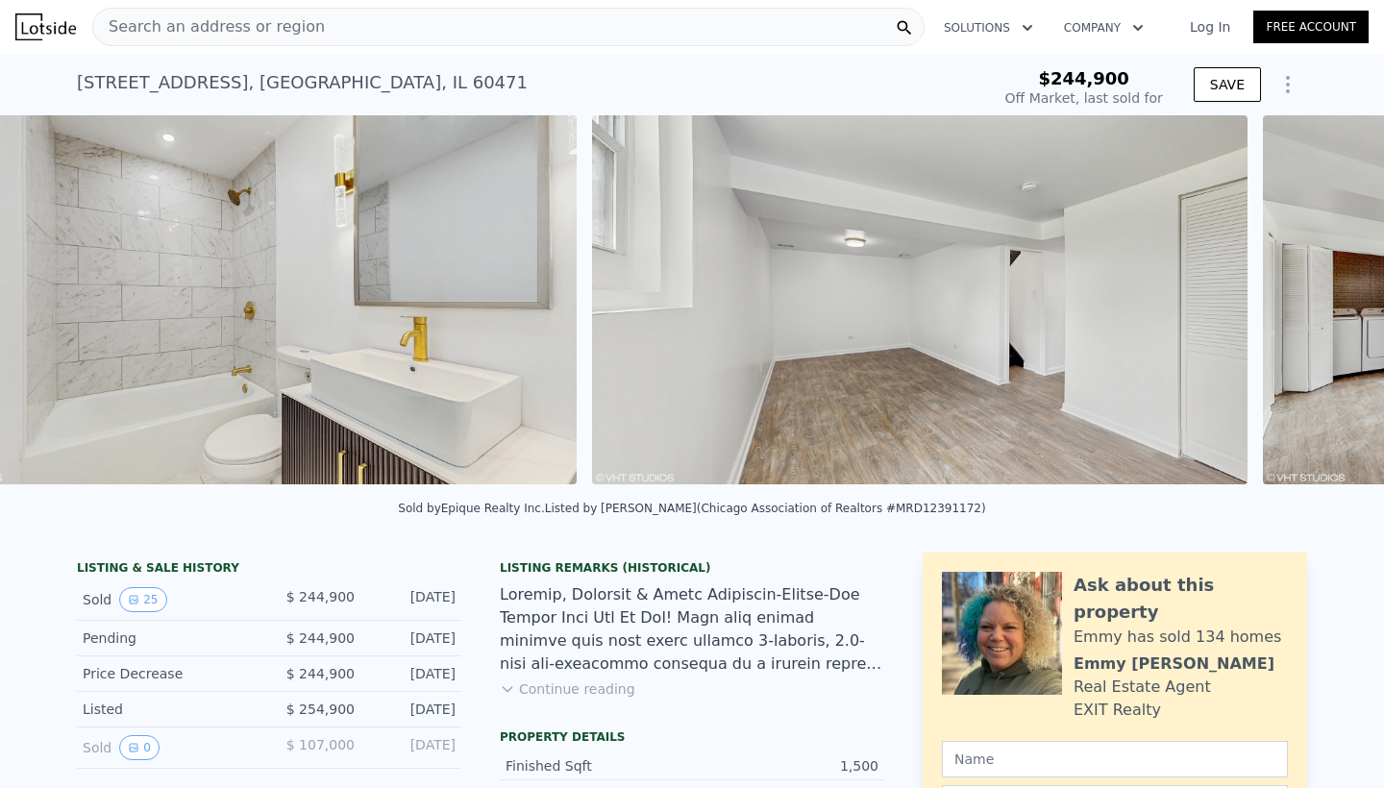
scroll to position [0, 8063]
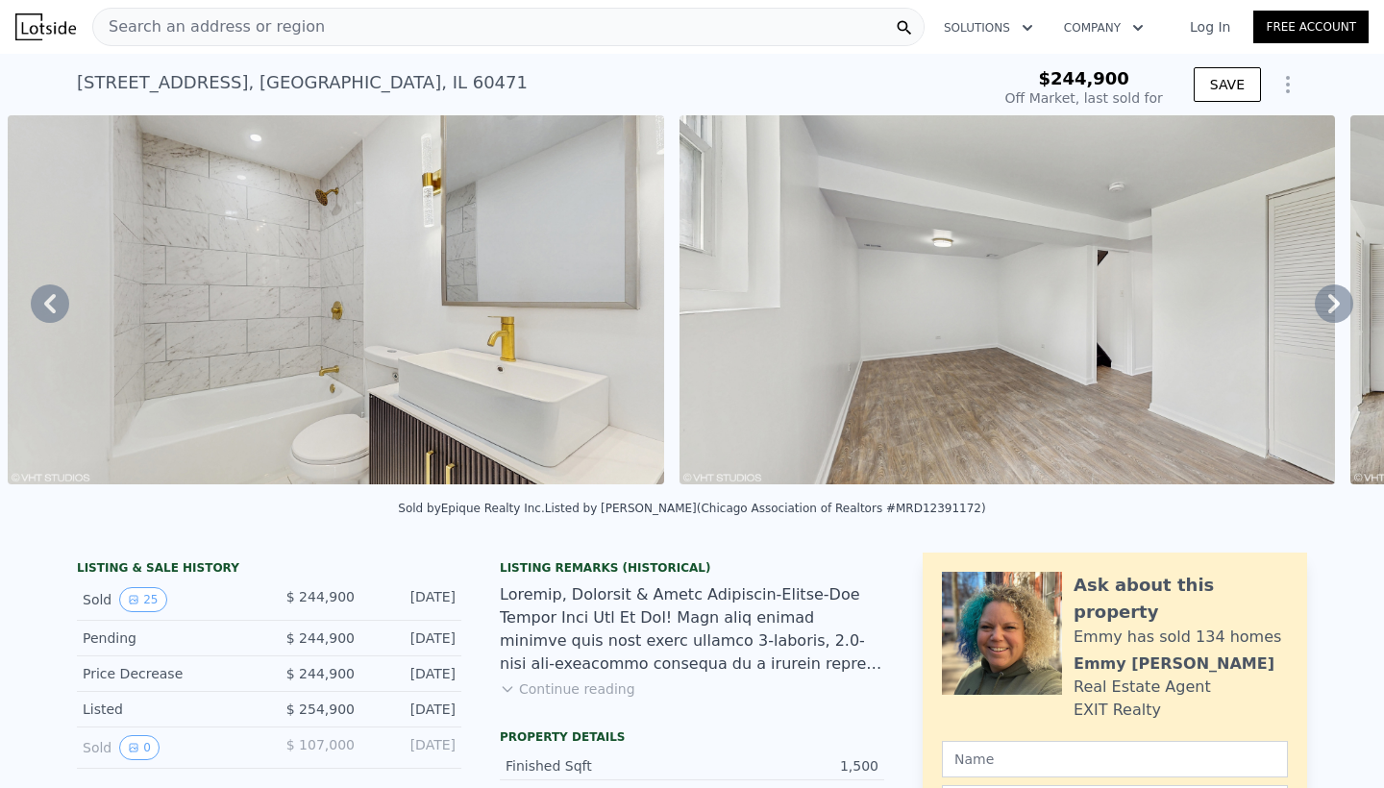
click at [53, 304] on icon at bounding box center [50, 304] width 38 height 38
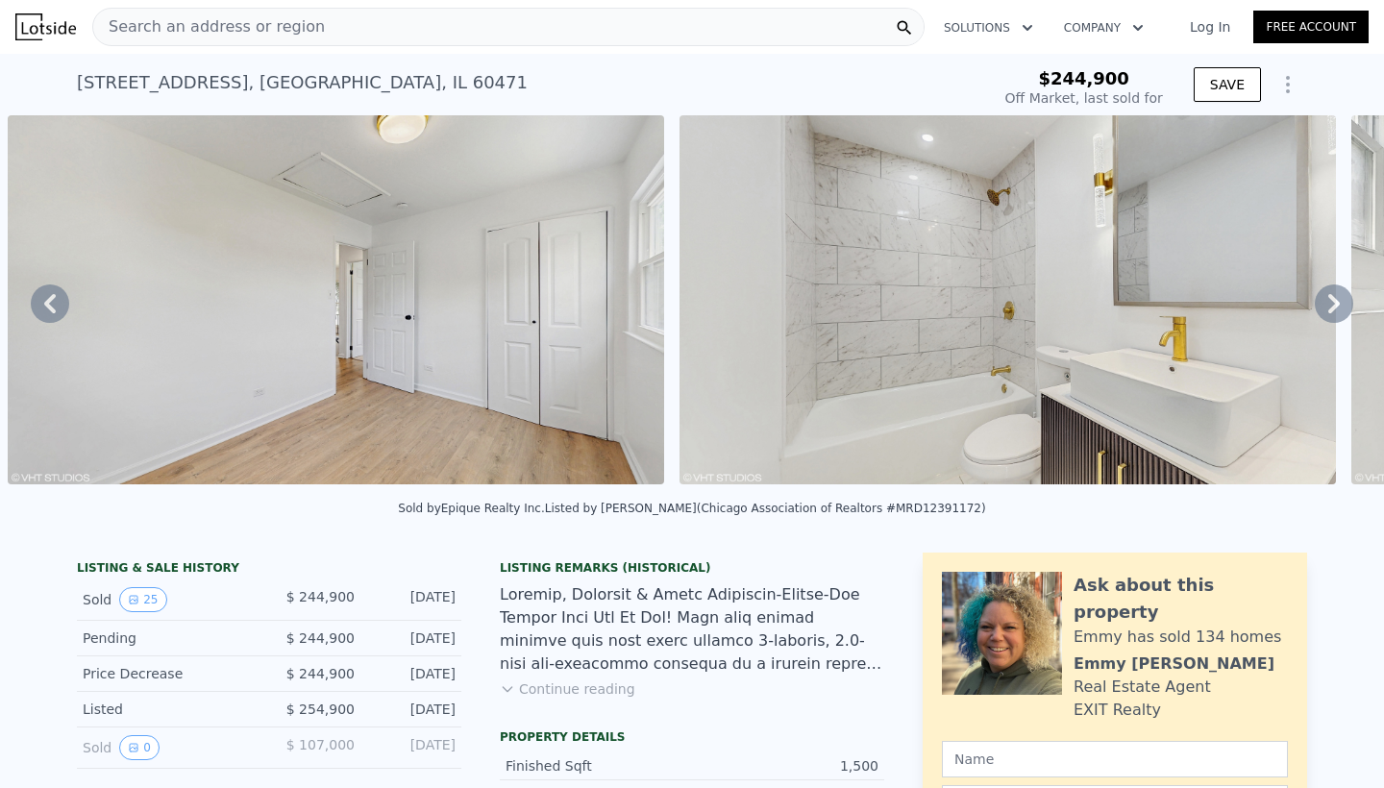
click at [53, 304] on icon at bounding box center [50, 304] width 38 height 38
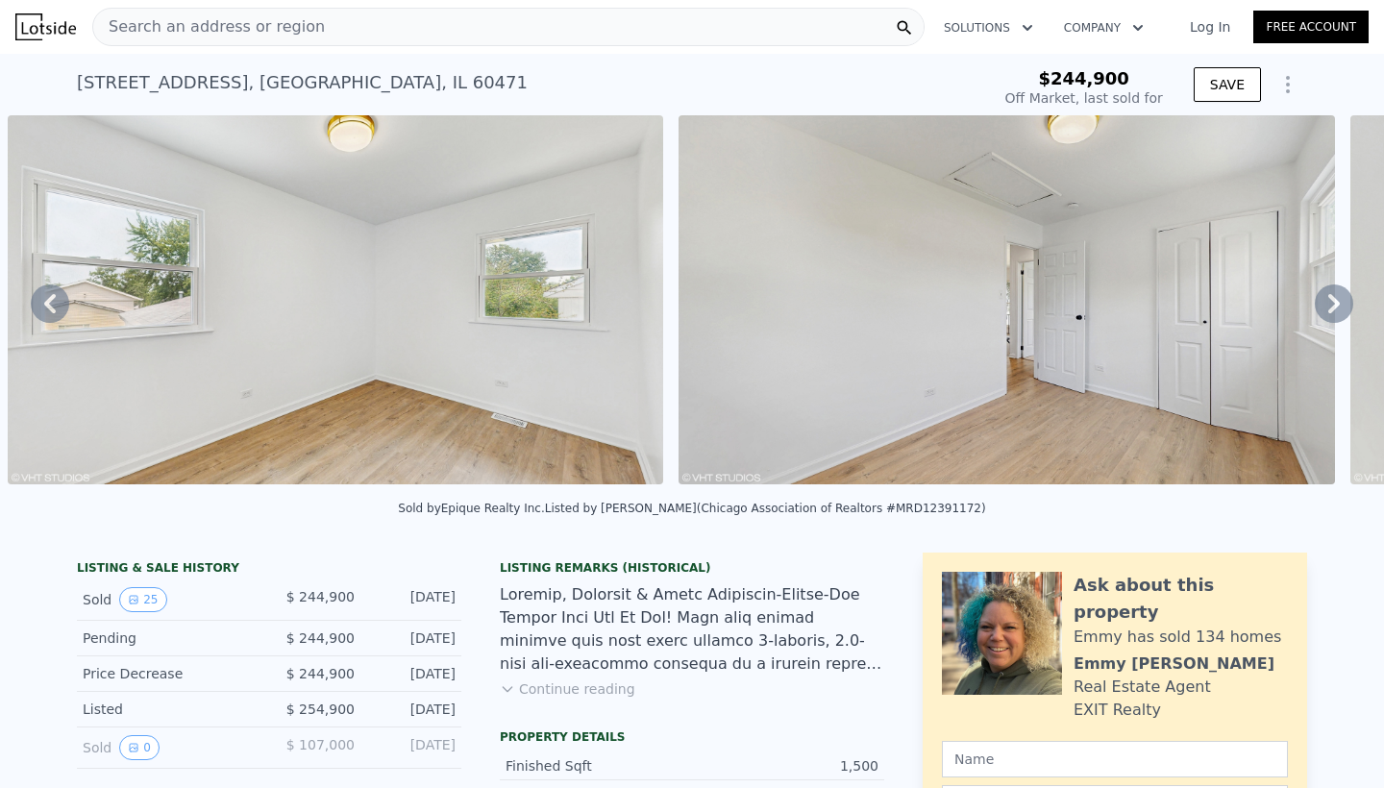
click at [53, 304] on icon at bounding box center [50, 304] width 38 height 38
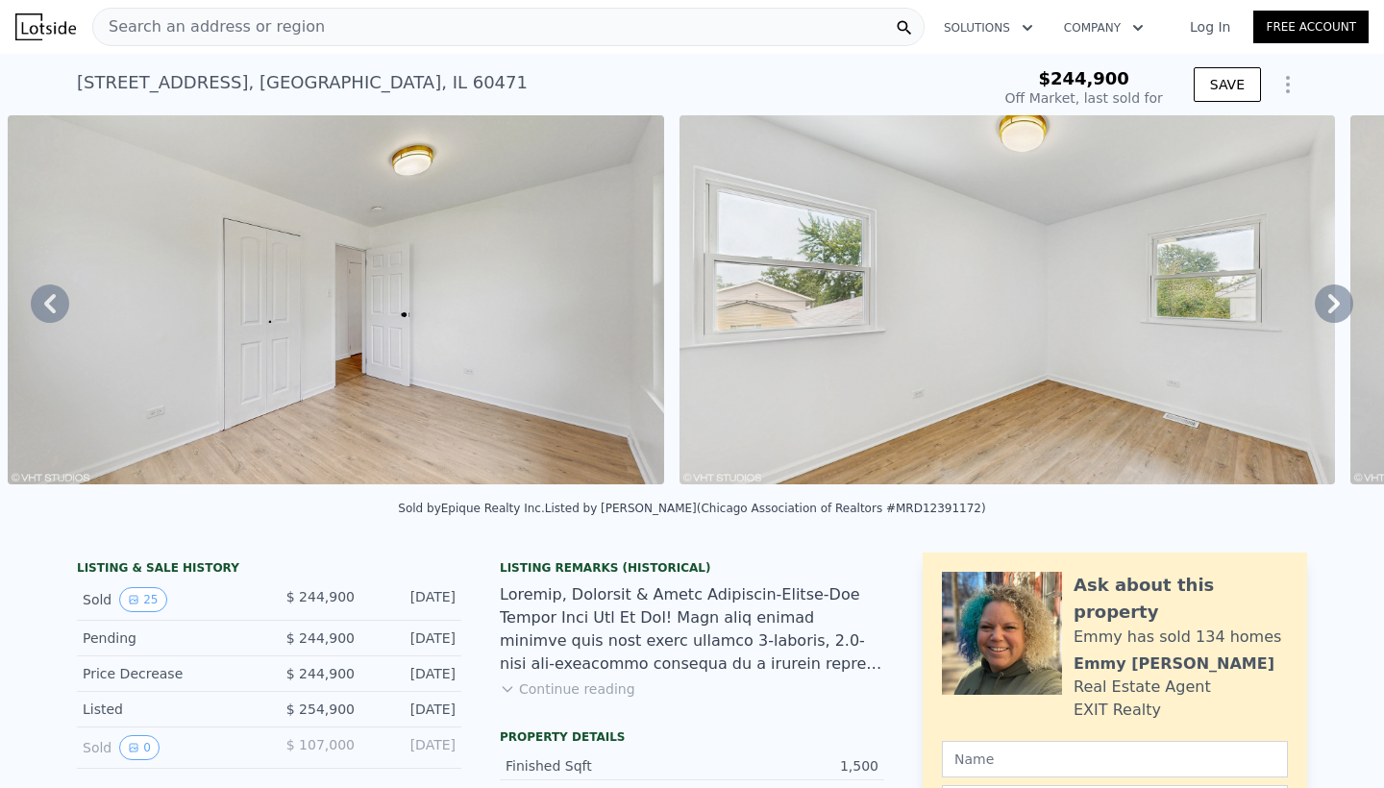
click at [53, 304] on icon at bounding box center [50, 304] width 38 height 38
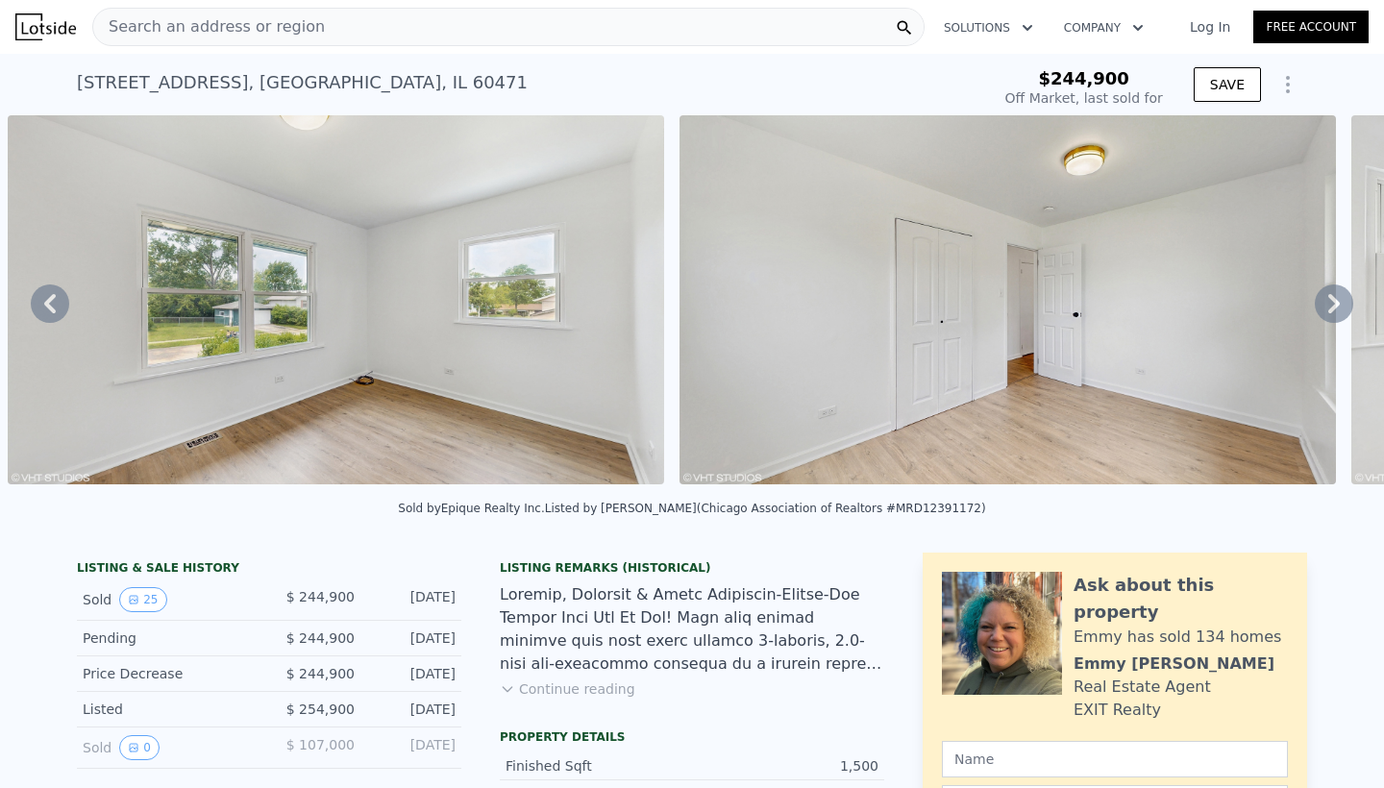
click at [53, 304] on icon at bounding box center [50, 304] width 38 height 38
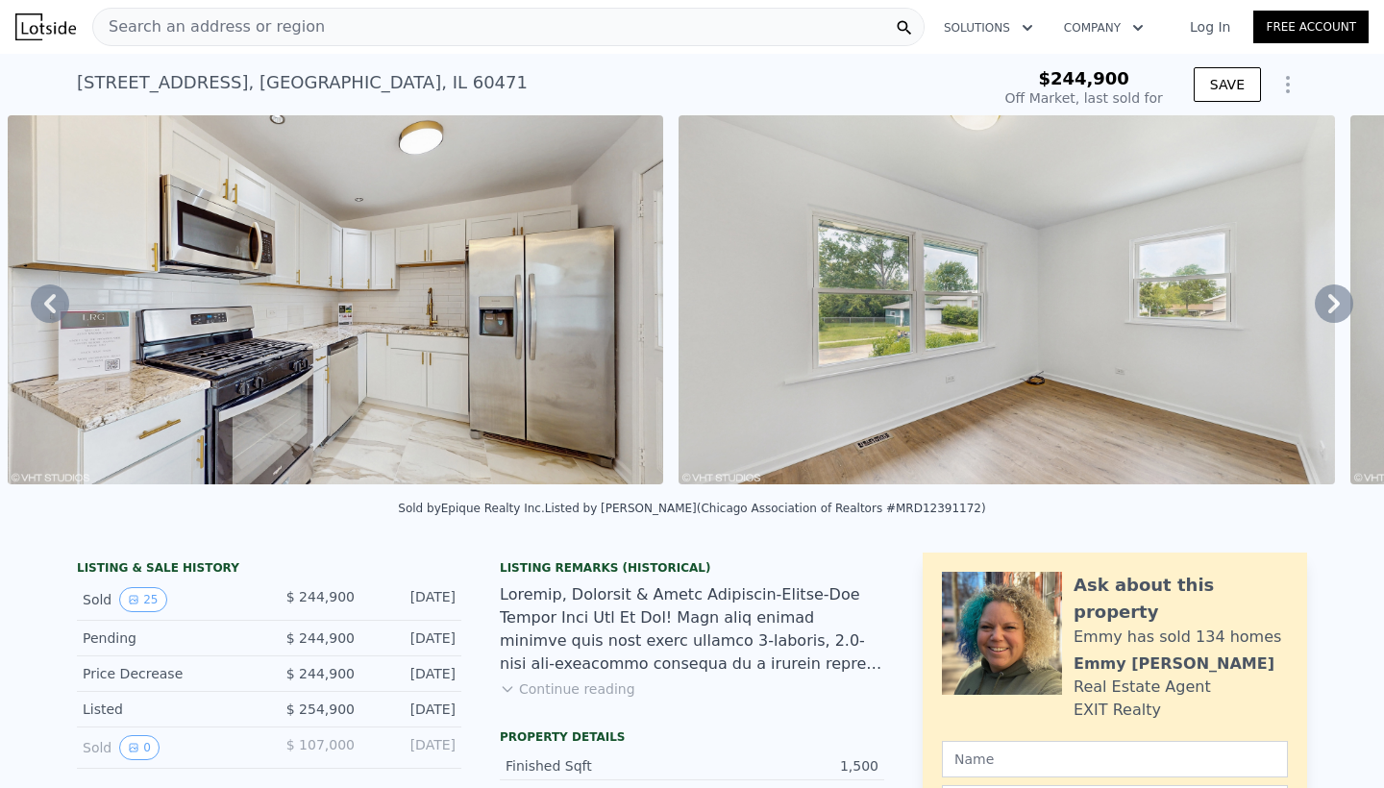
click at [137, 273] on img at bounding box center [336, 299] width 657 height 369
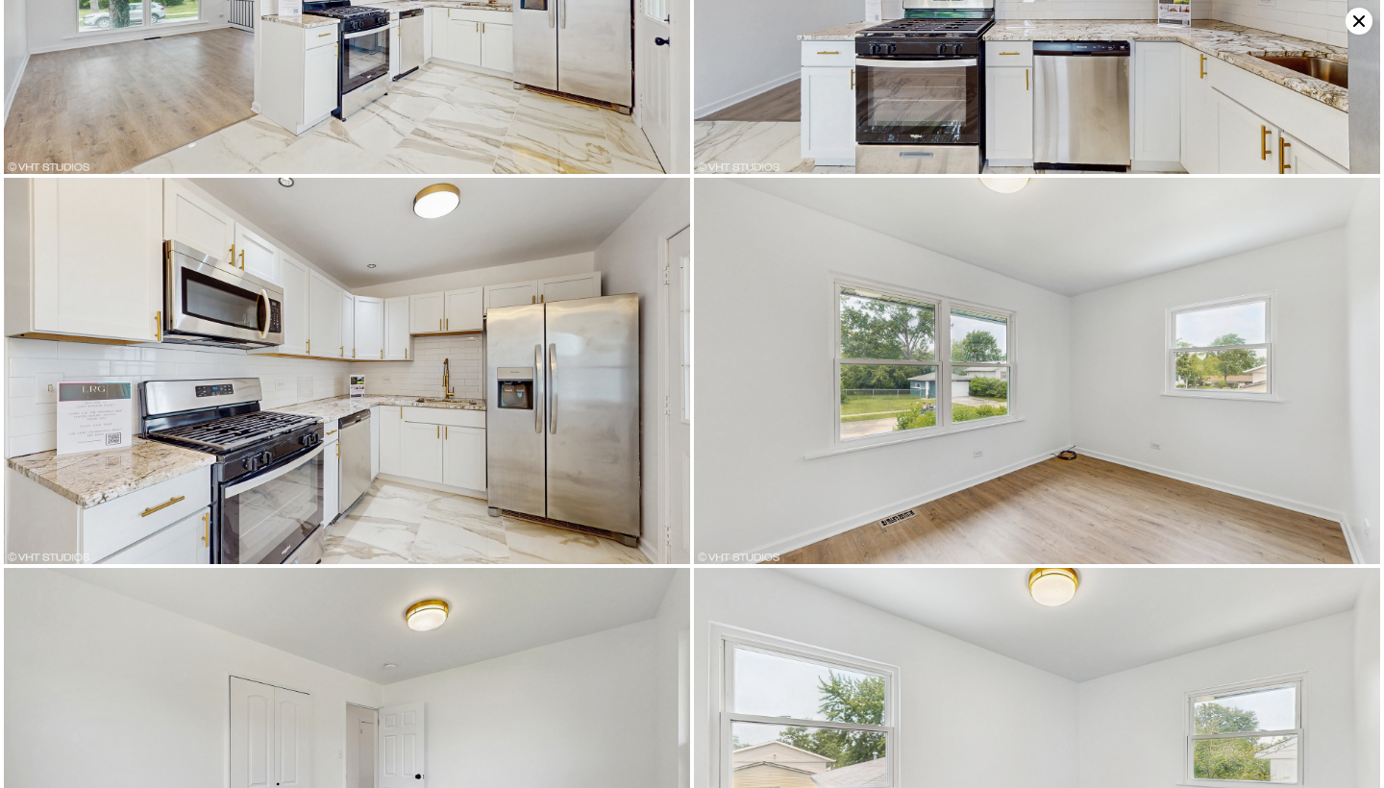
scroll to position [1241, 0]
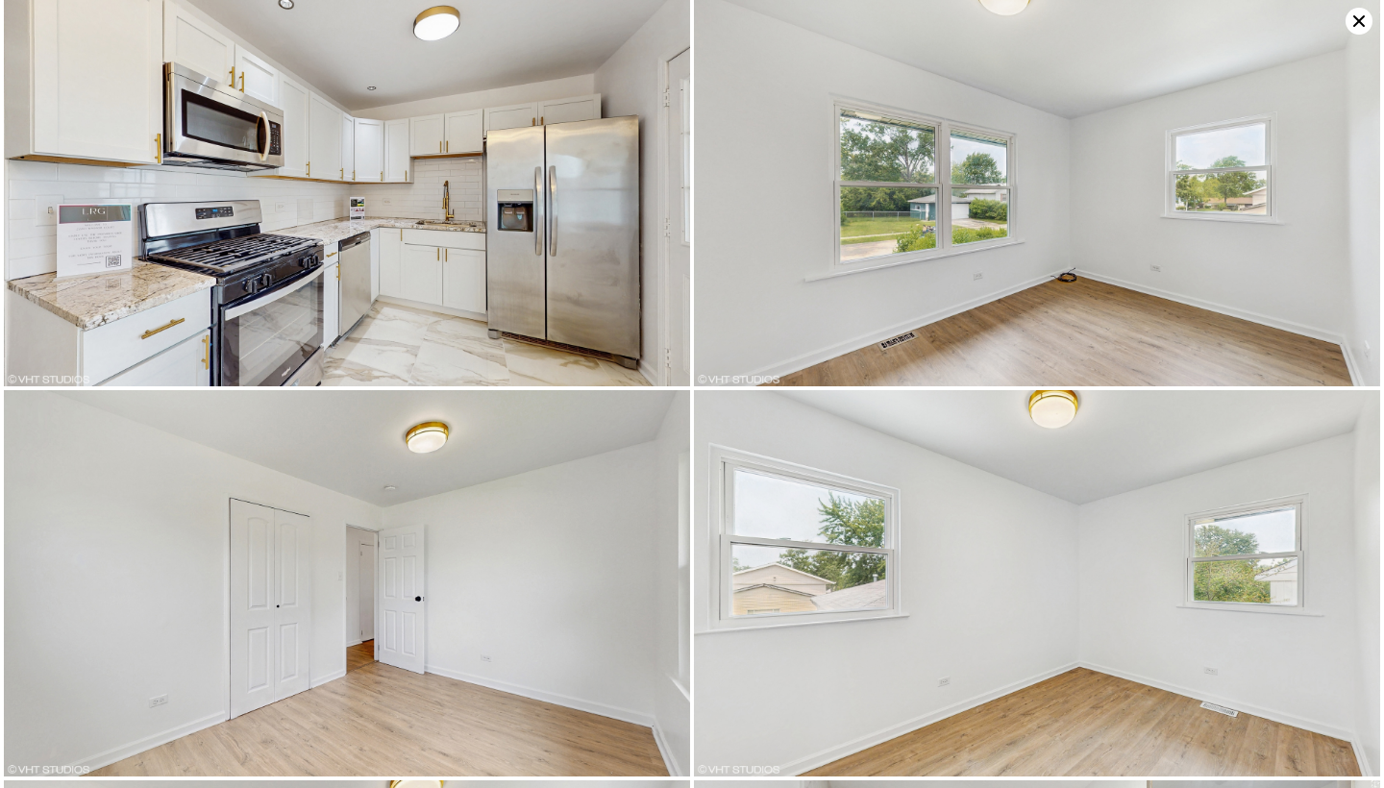
click at [155, 295] on img at bounding box center [347, 193] width 686 height 386
click at [117, 264] on img at bounding box center [347, 193] width 686 height 386
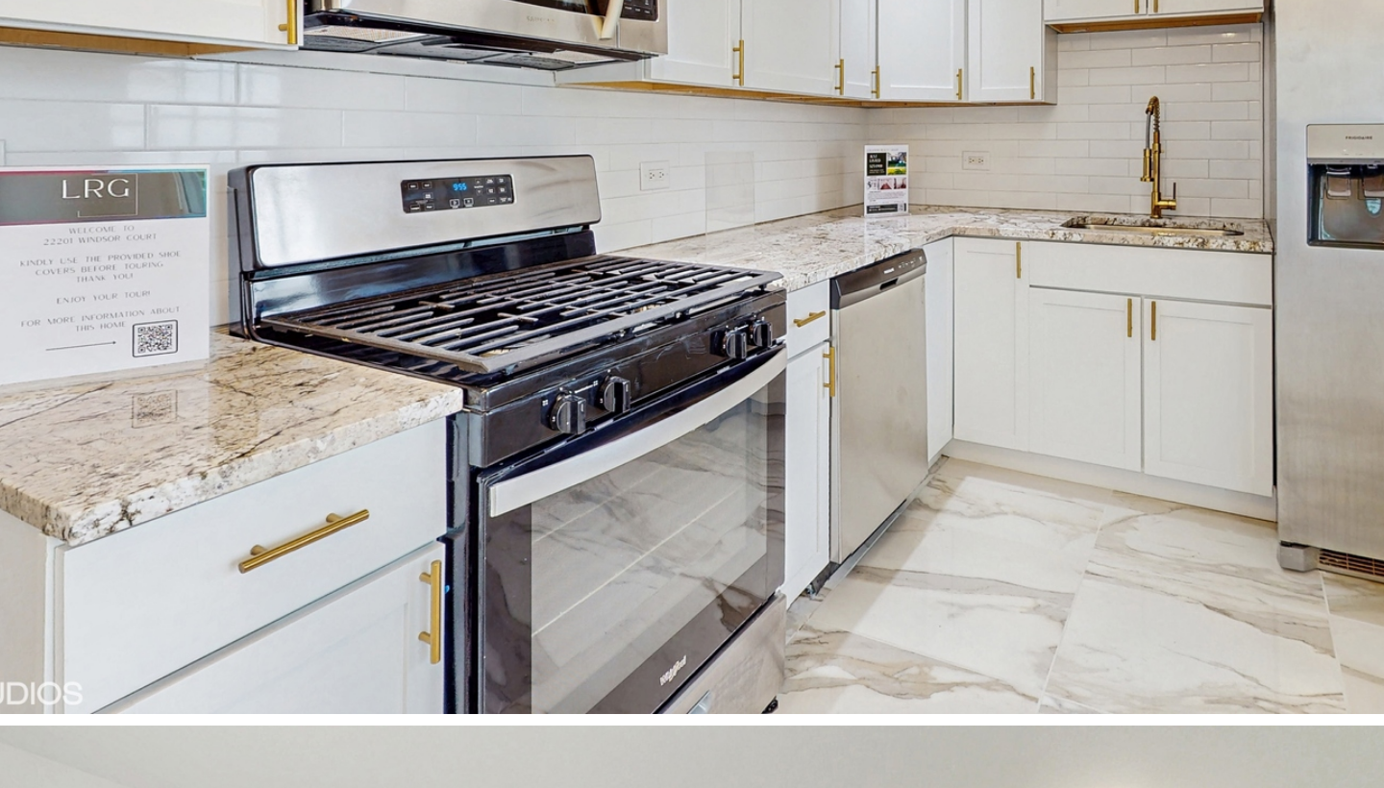
click at [25, 127] on img at bounding box center [347, 193] width 686 height 386
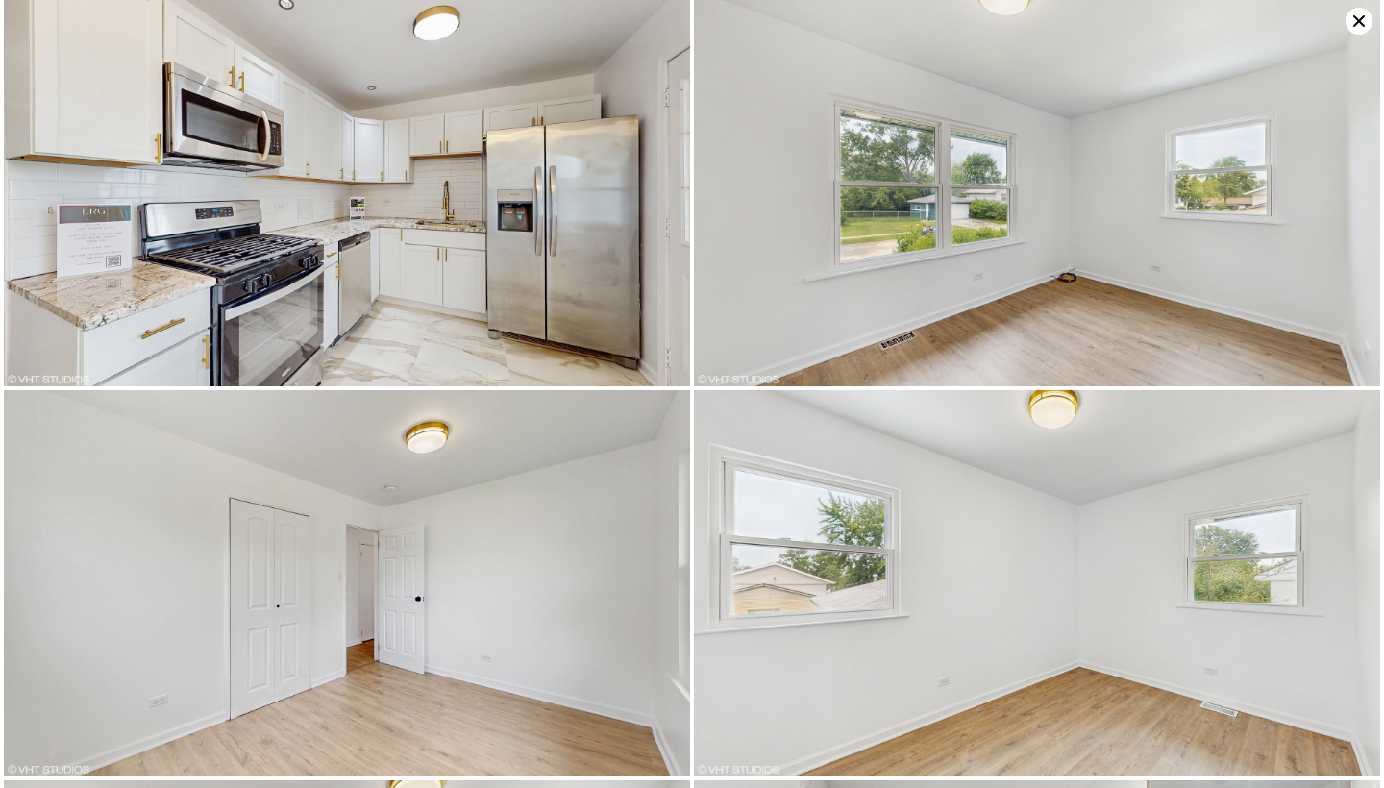
click at [1365, 16] on icon at bounding box center [1360, 21] width 12 height 12
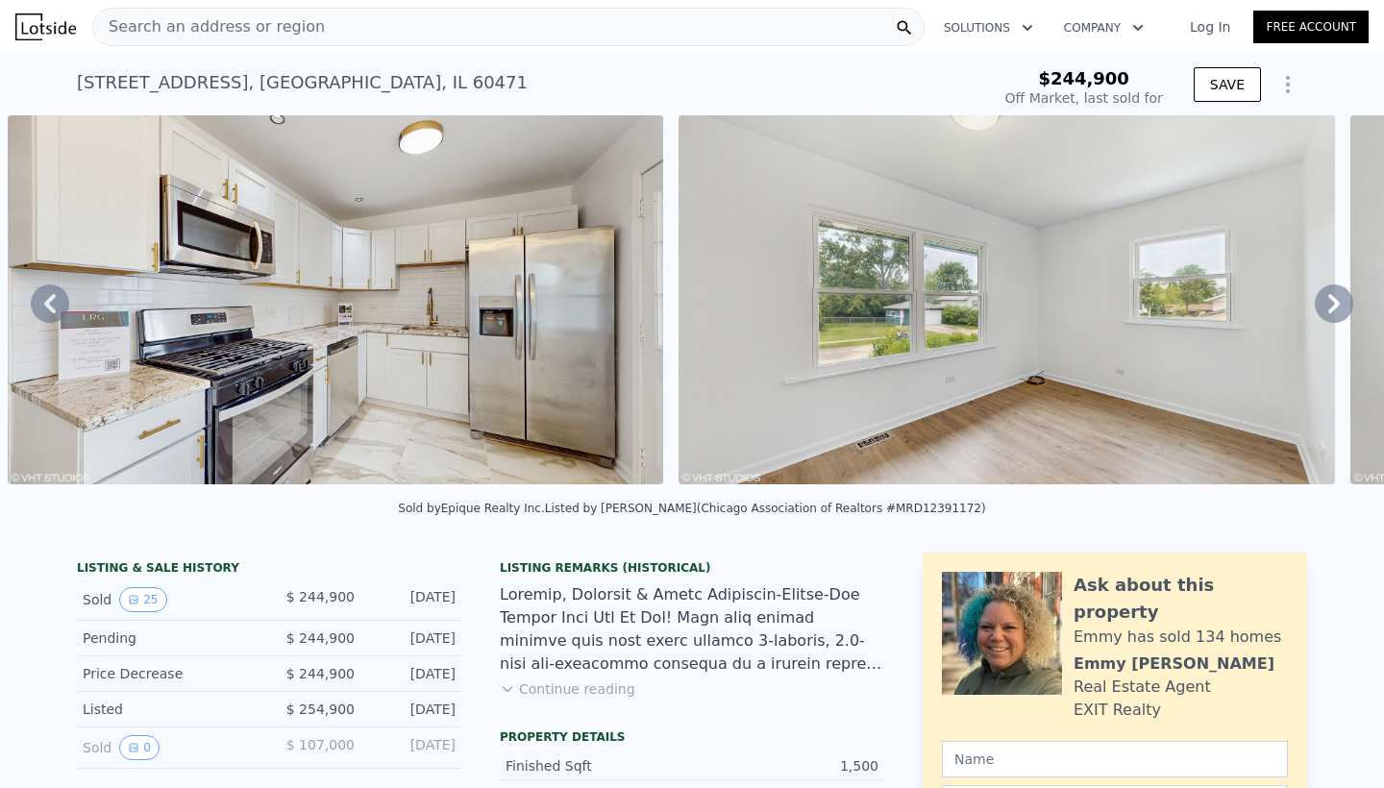
click at [569, 687] on button "Continue reading" at bounding box center [568, 689] width 136 height 19
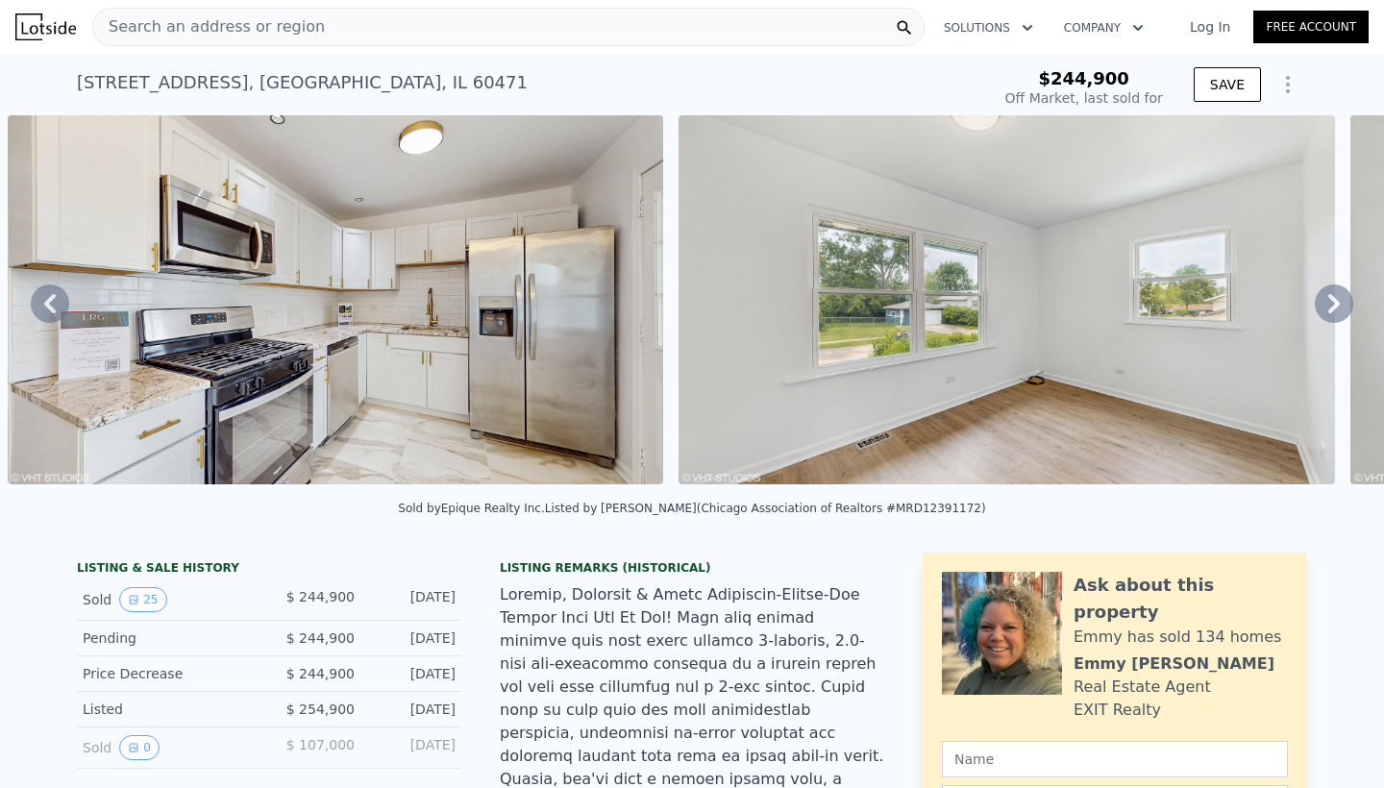
scroll to position [0, 0]
